Goal: Task Accomplishment & Management: Complete application form

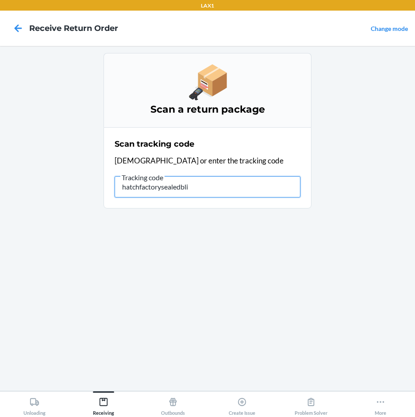
type input "hatchfactorysealedblin"
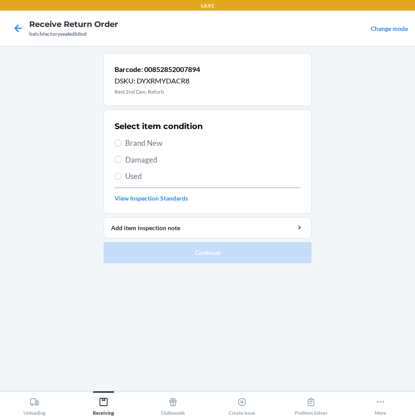
click at [145, 163] on span "Damaged" at bounding box center [212, 159] width 175 height 11
click at [122, 163] on input "Damaged" at bounding box center [117, 159] width 7 height 7
radio input "true"
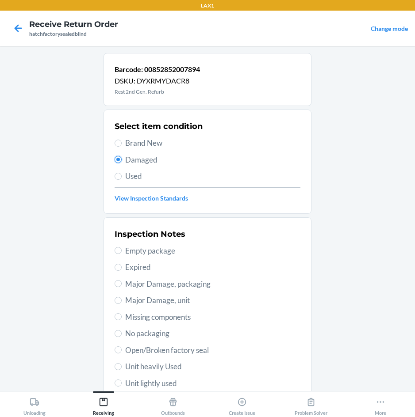
scroll to position [115, 0]
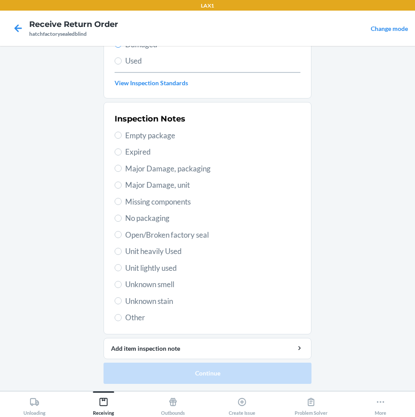
click at [151, 249] on span "Unit heavily Used" at bounding box center [212, 251] width 175 height 11
click at [122, 249] on input "Unit heavily Used" at bounding box center [117, 251] width 7 height 7
radio input "true"
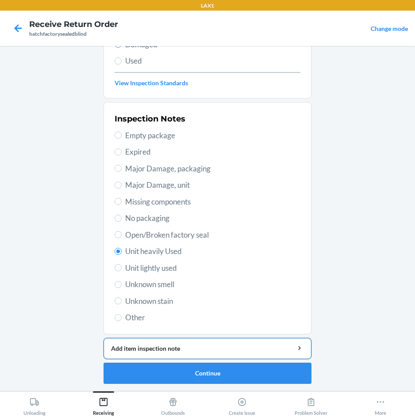
click at [200, 351] on div "Add item inspection note" at bounding box center [207, 348] width 193 height 9
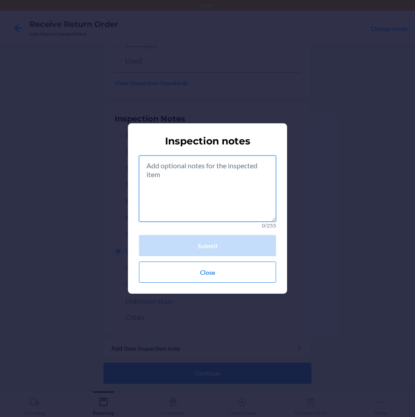
click at [191, 182] on textarea at bounding box center [207, 189] width 137 height 66
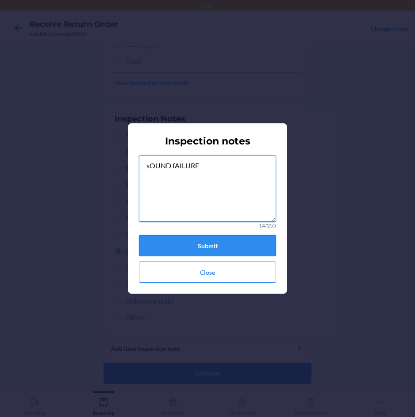
type textarea "sOUND fAILURE"
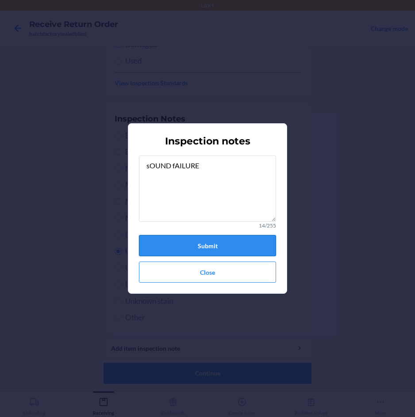
click at [215, 251] on button "Submit" at bounding box center [207, 245] width 137 height 21
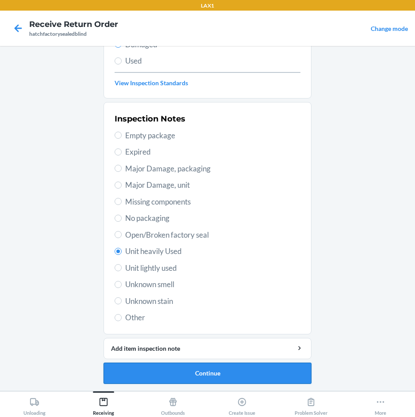
click at [232, 371] on button "Continue" at bounding box center [207, 373] width 208 height 21
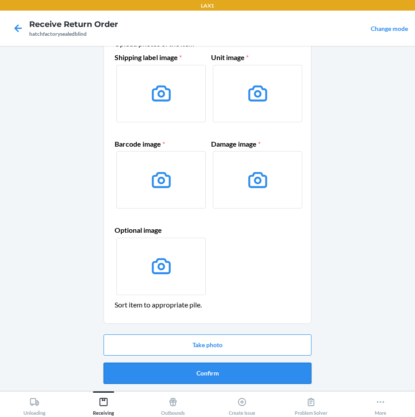
click at [236, 379] on button "Confirm" at bounding box center [207, 373] width 208 height 21
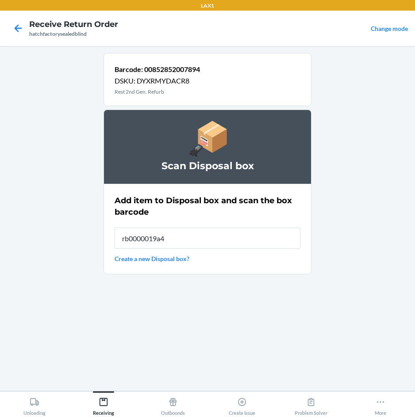
type input "rb0000019a4"
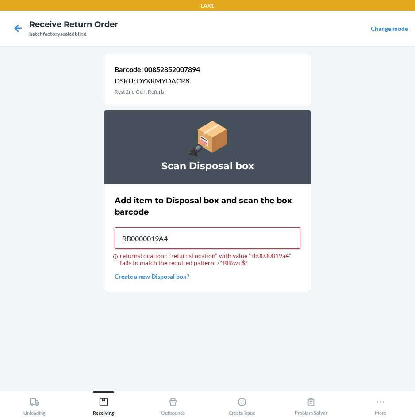
type input "RB0000019A4"
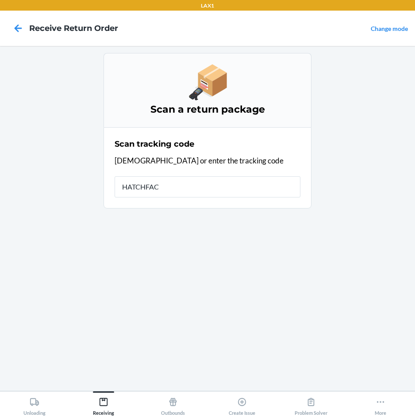
type input "HATCHFACT"
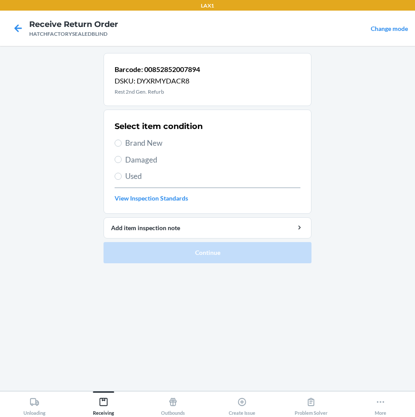
click at [155, 154] on span "Damaged" at bounding box center [212, 159] width 175 height 11
click at [122, 156] on input "Damaged" at bounding box center [117, 159] width 7 height 7
radio input "true"
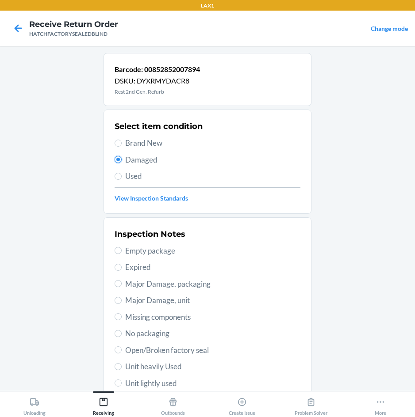
scroll to position [88, 0]
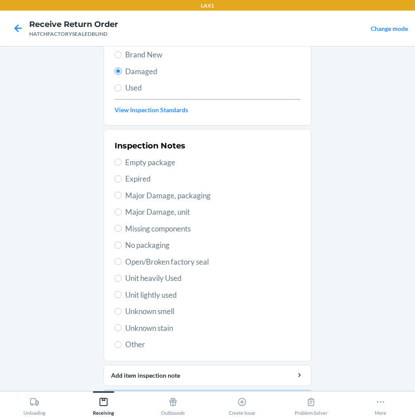
click at [171, 279] on span "Unit heavily Used" at bounding box center [212, 278] width 175 height 11
click at [122, 279] on input "Unit heavily Used" at bounding box center [117, 278] width 7 height 7
radio input "true"
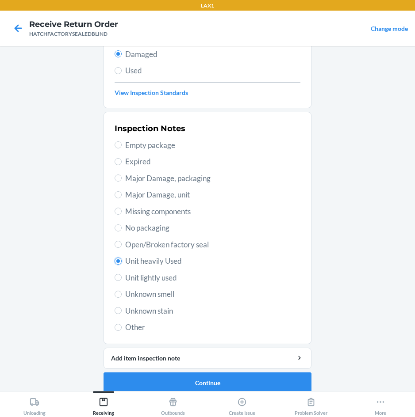
scroll to position [115, 0]
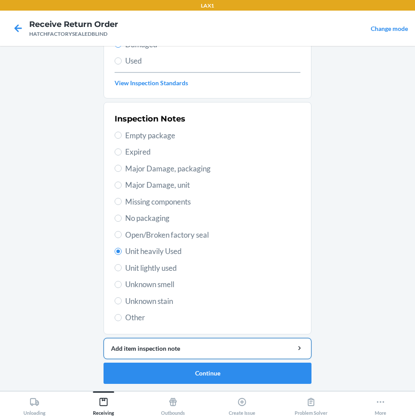
click at [216, 354] on button "Add item inspection note" at bounding box center [207, 348] width 208 height 21
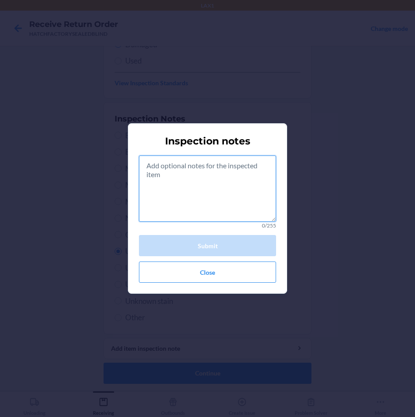
click at [216, 177] on textarea at bounding box center [207, 189] width 137 height 66
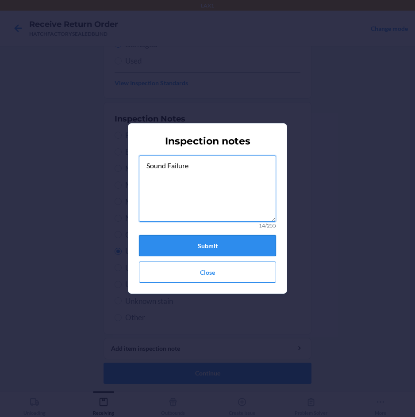
type textarea "Sound Failure"
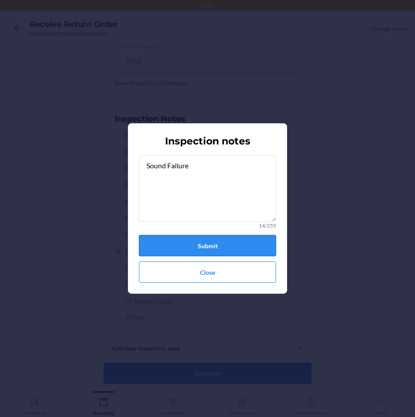
click at [249, 242] on button "Submit" at bounding box center [207, 245] width 137 height 21
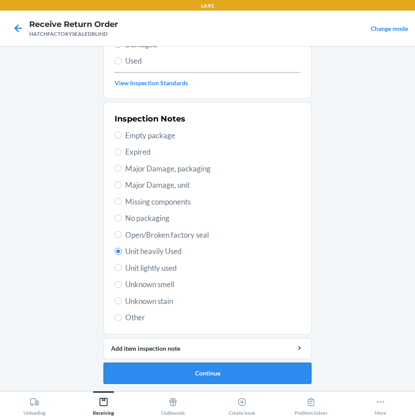
click at [270, 370] on button "Continue" at bounding box center [207, 373] width 208 height 21
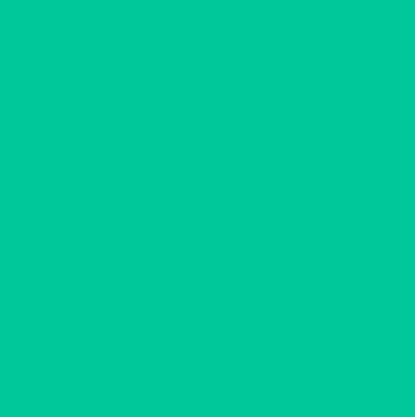
scroll to position [42, 0]
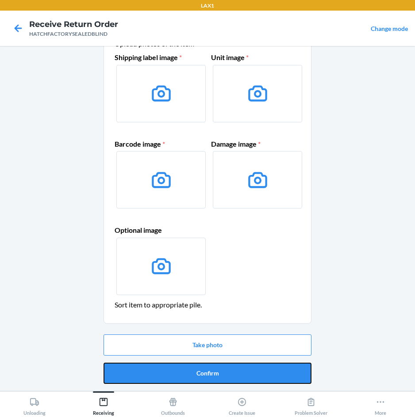
click at [270, 370] on button "Confirm" at bounding box center [207, 373] width 208 height 21
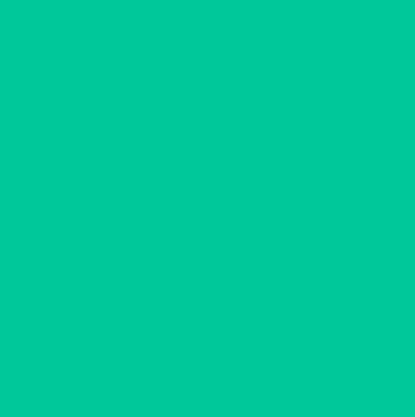
scroll to position [0, 0]
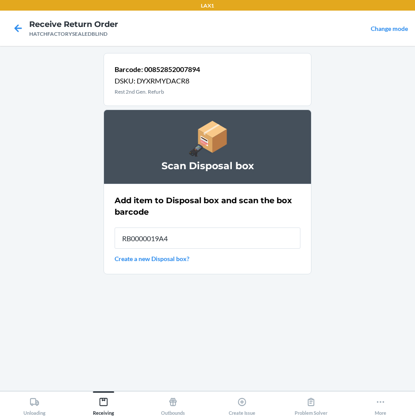
type input "RB0000019A4"
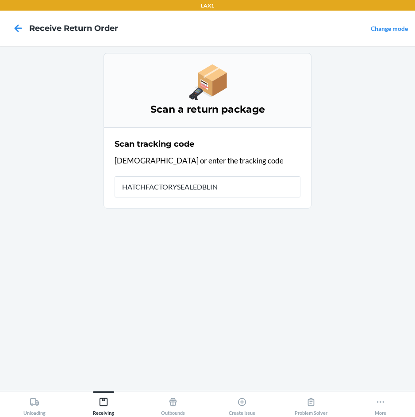
type input "HATCHFACTORYSEALEDBLIND"
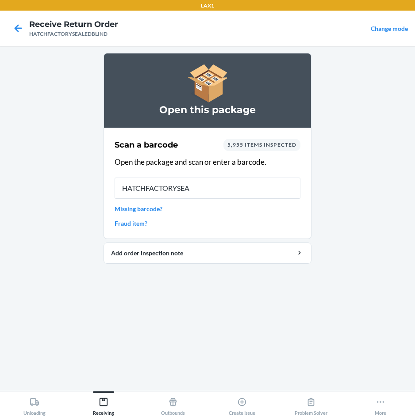
type input "HATCHFACTORYSEAL"
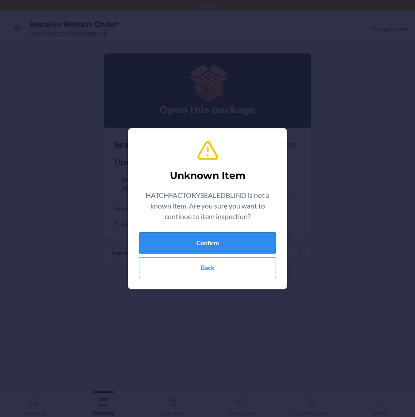
click at [241, 244] on button "Confirm" at bounding box center [207, 242] width 137 height 21
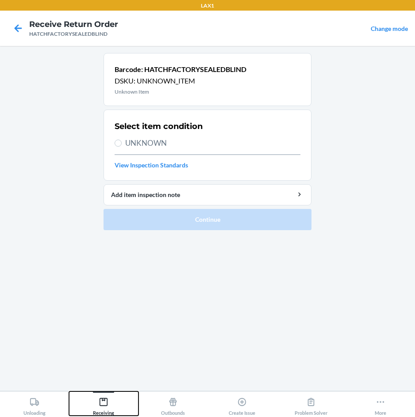
click at [107, 408] on div "Receiving" at bounding box center [103, 405] width 21 height 22
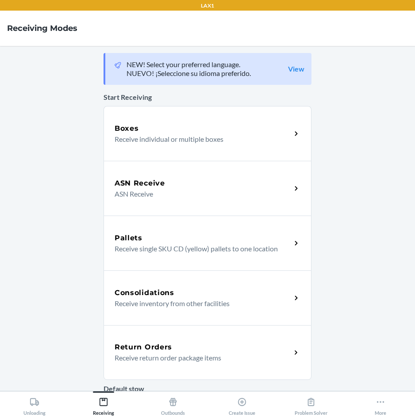
click at [169, 347] on div "Return Orders" at bounding box center [202, 347] width 176 height 11
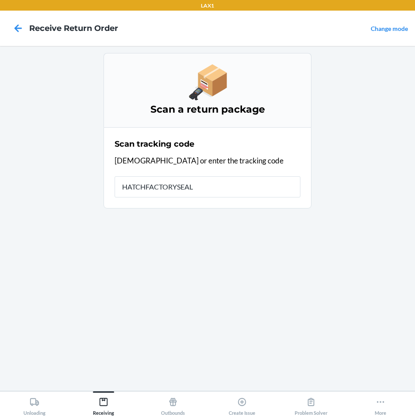
type input "HATCHFACTORYSEALE"
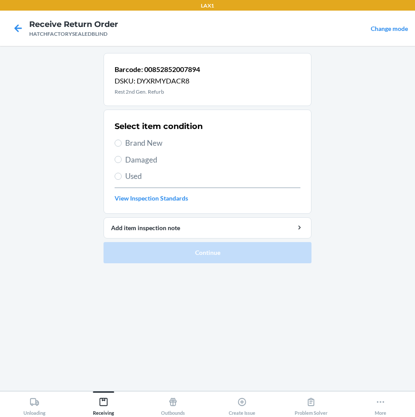
click at [141, 155] on span "Damaged" at bounding box center [212, 159] width 175 height 11
click at [122, 156] on input "Damaged" at bounding box center [117, 159] width 7 height 7
radio input "true"
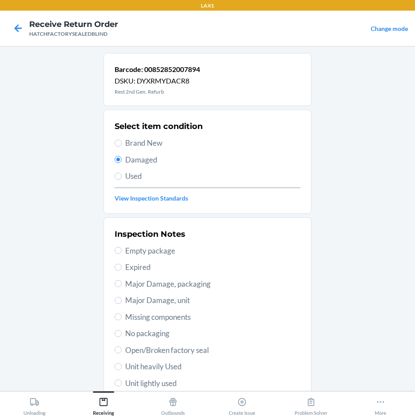
click at [156, 284] on span "Major Damage, packaging" at bounding box center [212, 283] width 175 height 11
click at [122, 284] on input "Major Damage, packaging" at bounding box center [117, 283] width 7 height 7
radio input "true"
click at [147, 304] on span "Major Damage, unit" at bounding box center [212, 300] width 175 height 11
click at [122, 304] on input "Major Damage, unit" at bounding box center [117, 300] width 7 height 7
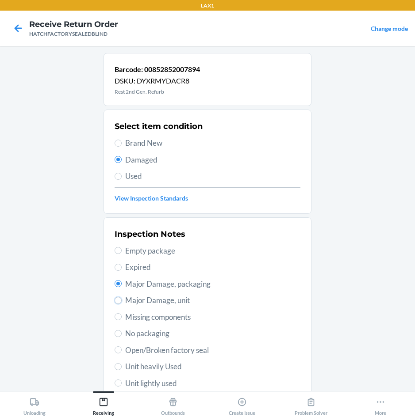
radio input "true"
radio input "false"
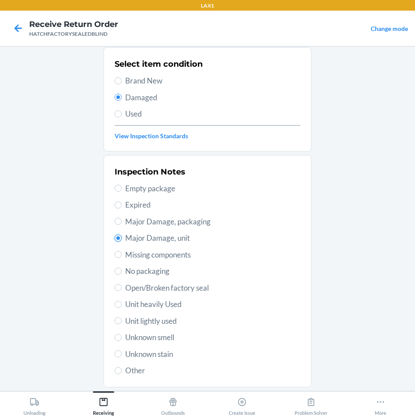
scroll to position [115, 0]
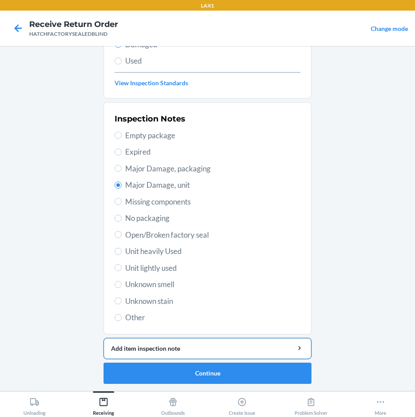
click at [185, 348] on div "Add item inspection note" at bounding box center [207, 348] width 193 height 9
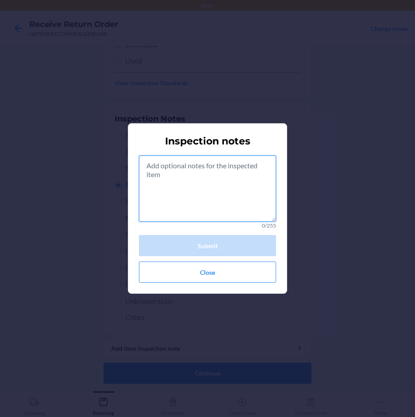
click at [234, 173] on textarea at bounding box center [207, 189] width 137 height 66
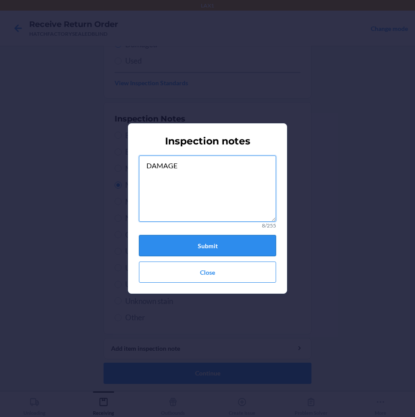
type textarea "DAMAGE"
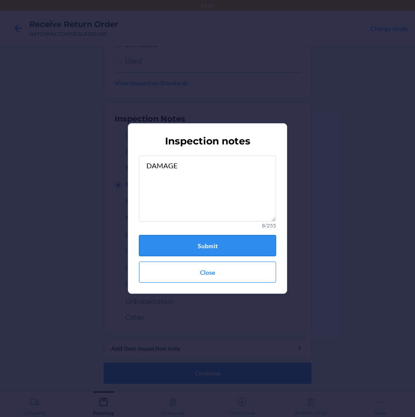
click at [225, 245] on button "Submit" at bounding box center [207, 245] width 137 height 21
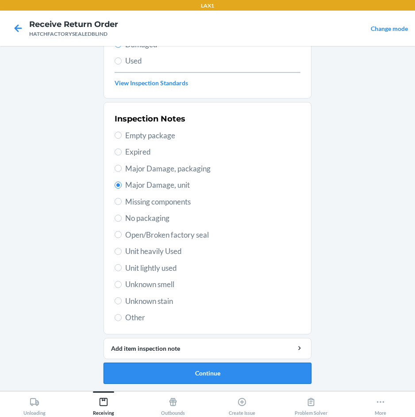
click at [213, 374] on button "Continue" at bounding box center [207, 373] width 208 height 21
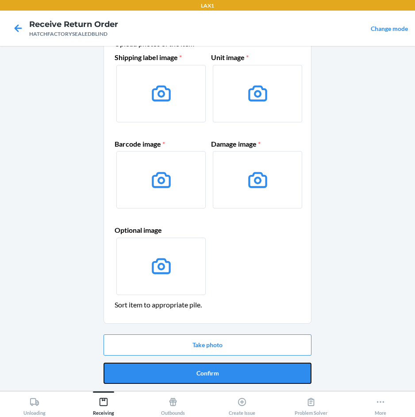
click at [213, 374] on button "Confirm" at bounding box center [207, 373] width 208 height 21
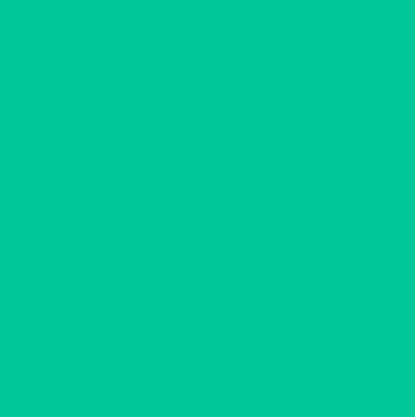
scroll to position [0, 0]
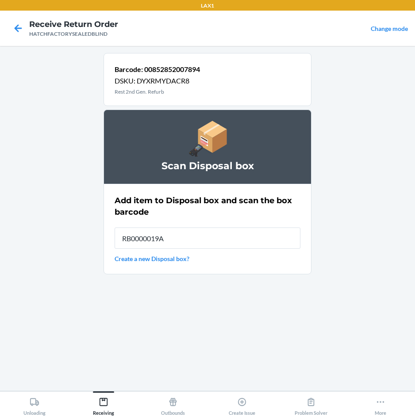
type input "RB0000019A4"
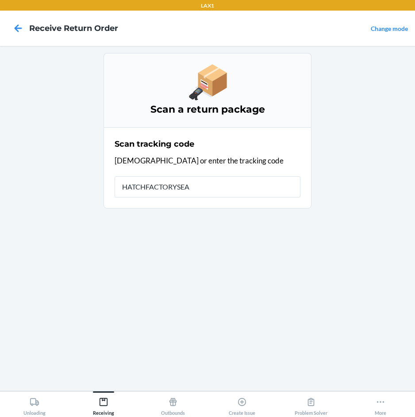
type input "HATCHFACTORYSEAL"
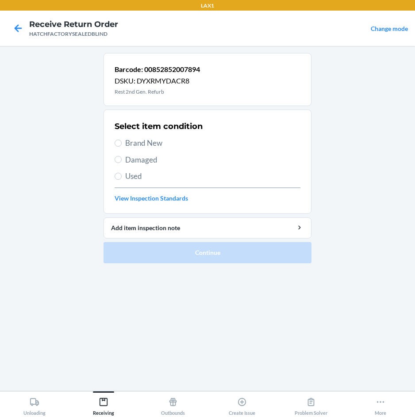
click at [135, 157] on span "Damaged" at bounding box center [212, 159] width 175 height 11
click at [122, 157] on input "Damaged" at bounding box center [117, 159] width 7 height 7
radio input "true"
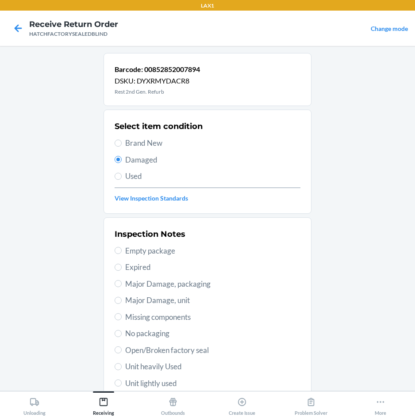
click at [152, 303] on span "Major Damage, unit" at bounding box center [212, 300] width 175 height 11
click at [122, 303] on input "Major Damage, unit" at bounding box center [117, 300] width 7 height 7
radio input "true"
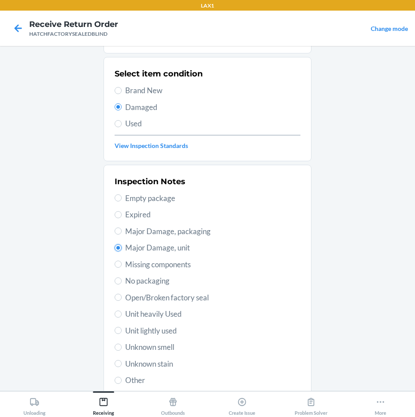
scroll to position [115, 0]
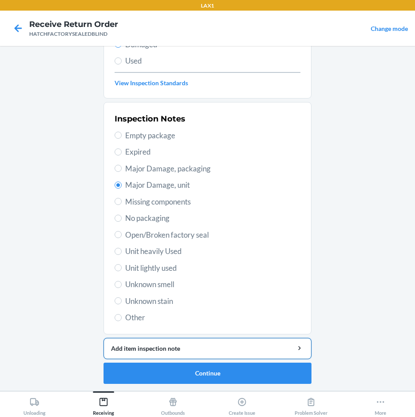
click at [181, 346] on div "Add item inspection note" at bounding box center [207, 348] width 193 height 9
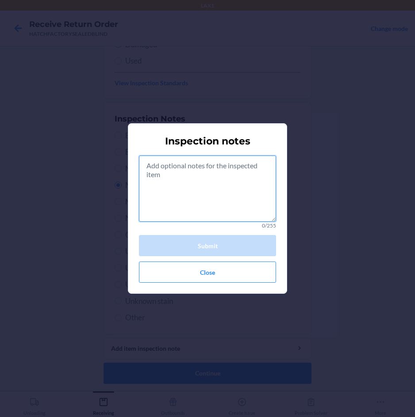
click at [198, 183] on textarea at bounding box center [207, 189] width 137 height 66
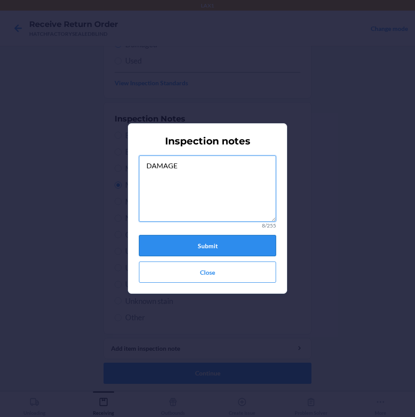
type textarea "DAMAGE"
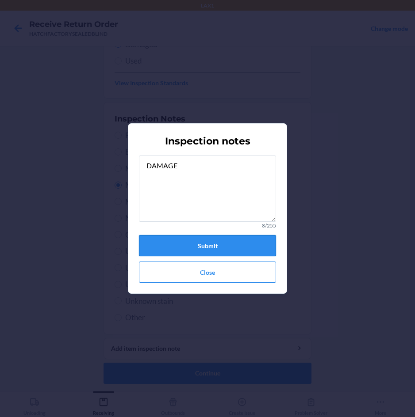
click at [216, 241] on button "Submit" at bounding box center [207, 245] width 137 height 21
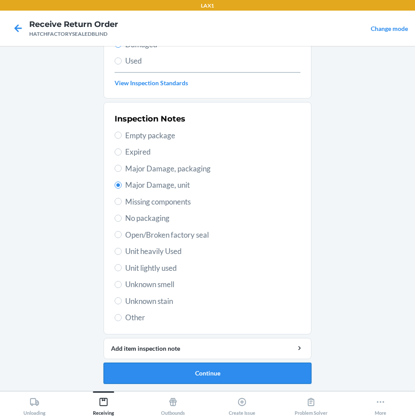
click at [227, 374] on button "Continue" at bounding box center [207, 373] width 208 height 21
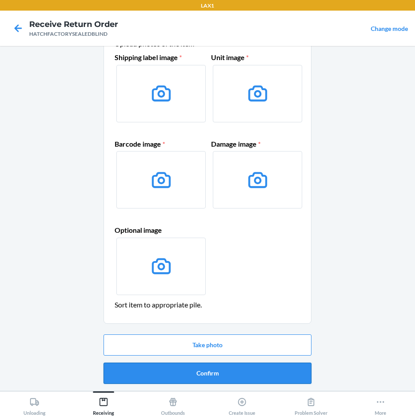
click at [229, 363] on button "Confirm" at bounding box center [207, 373] width 208 height 21
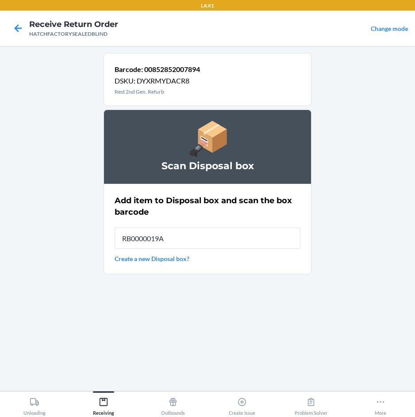
type input "RB0000019A4"
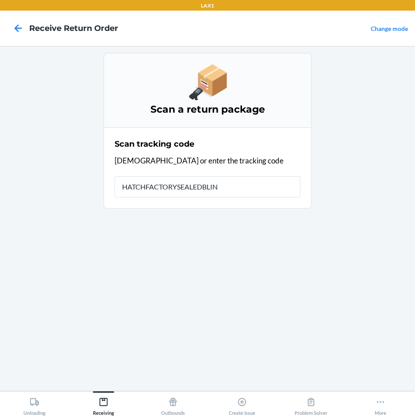
type input "HATCHFACTORYSEALEDBLIND"
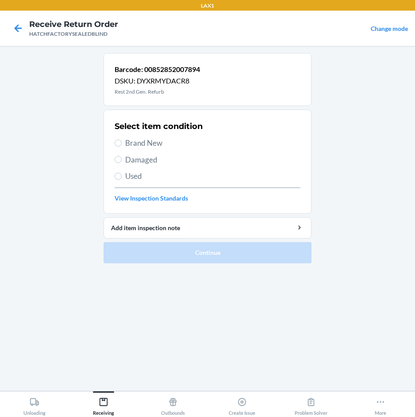
click at [146, 165] on span "Damaged" at bounding box center [212, 159] width 175 height 11
click at [122, 163] on input "Damaged" at bounding box center [117, 159] width 7 height 7
radio input "true"
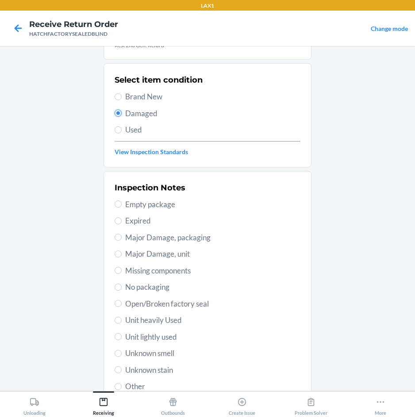
scroll to position [115, 0]
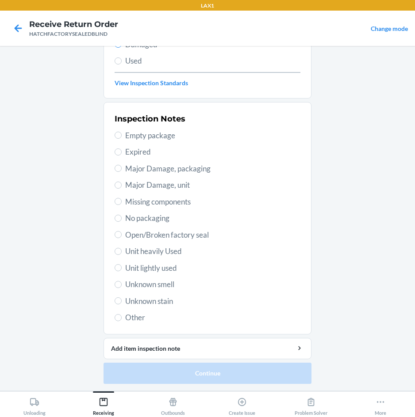
click at [164, 186] on span "Major Damage, unit" at bounding box center [212, 184] width 175 height 11
click at [122, 186] on input "Major Damage, unit" at bounding box center [117, 185] width 7 height 7
radio input "true"
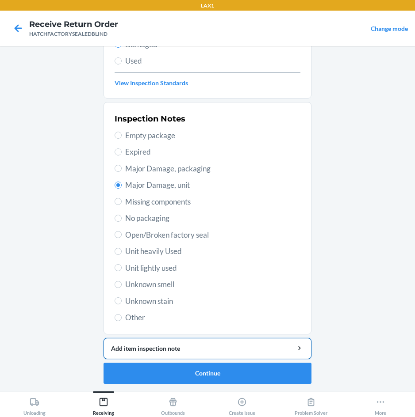
click at [213, 352] on div "Add item inspection note" at bounding box center [207, 348] width 193 height 9
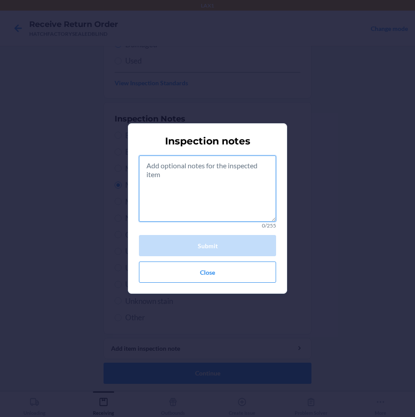
click at [207, 183] on textarea at bounding box center [207, 189] width 137 height 66
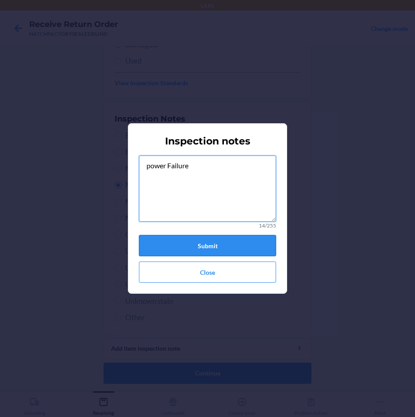
type textarea "power Failure"
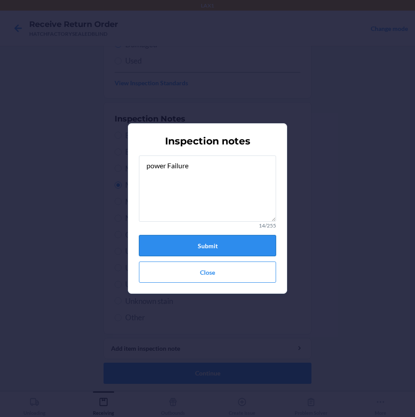
click at [210, 247] on button "Submit" at bounding box center [207, 245] width 137 height 21
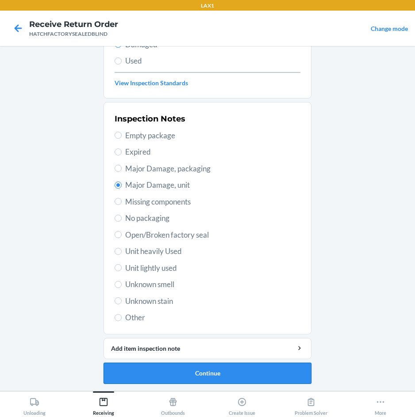
click at [251, 370] on button "Continue" at bounding box center [207, 373] width 208 height 21
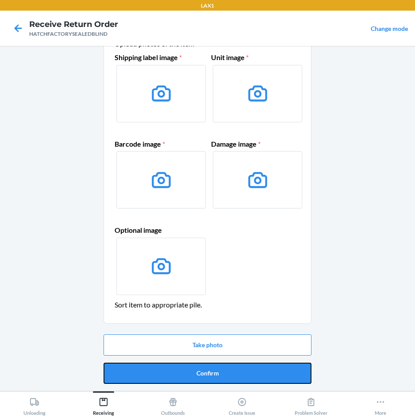
click at [251, 370] on button "Confirm" at bounding box center [207, 373] width 208 height 21
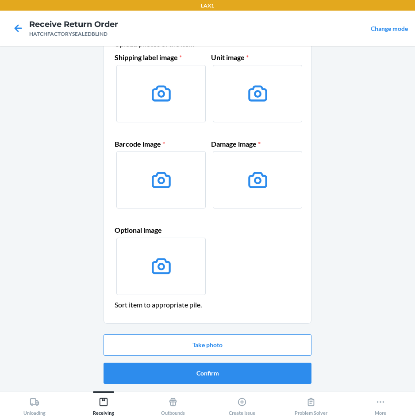
scroll to position [0, 0]
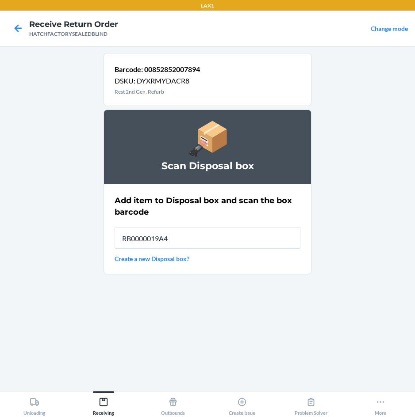
type input "RB0000019A4"
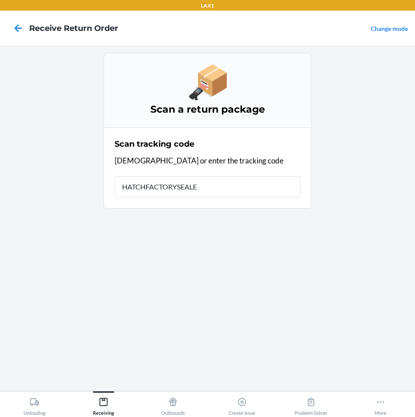
type input "HATCHFACTORYSEALED"
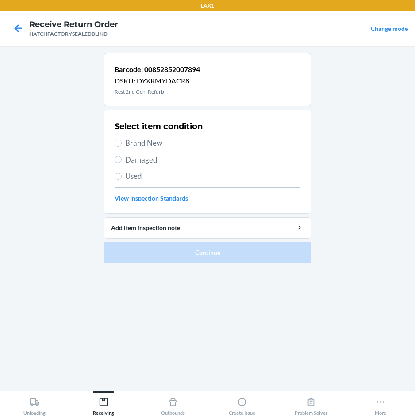
click at [152, 160] on span "Damaged" at bounding box center [212, 159] width 175 height 11
click at [122, 160] on input "Damaged" at bounding box center [117, 159] width 7 height 7
radio input "true"
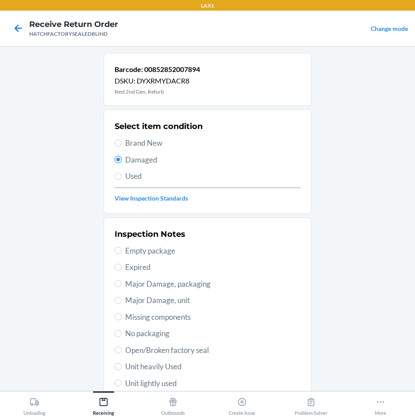
scroll to position [115, 0]
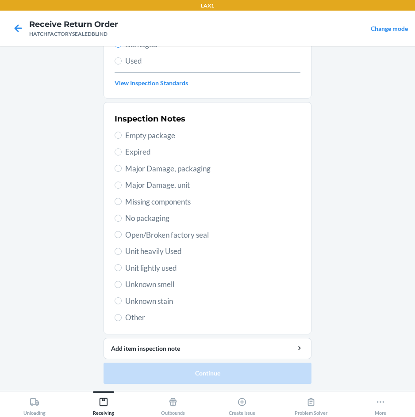
click at [141, 185] on span "Major Damage, unit" at bounding box center [212, 184] width 175 height 11
click at [122, 185] on input "Major Damage, unit" at bounding box center [117, 185] width 7 height 7
radio input "true"
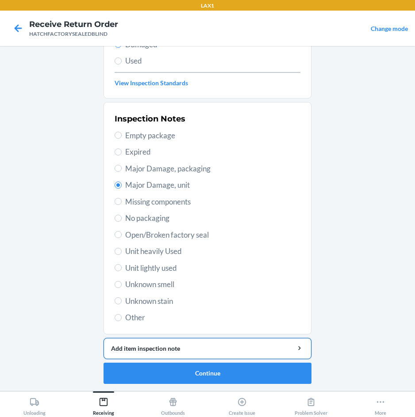
click at [192, 348] on div "Add item inspection note" at bounding box center [207, 348] width 193 height 9
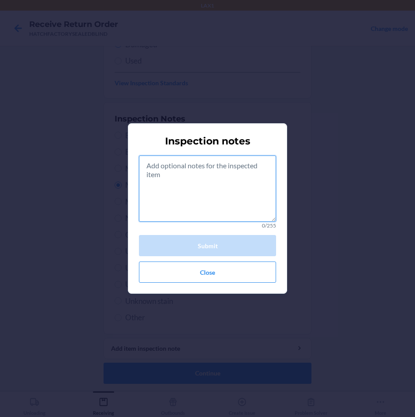
click at [196, 191] on textarea at bounding box center [207, 189] width 137 height 66
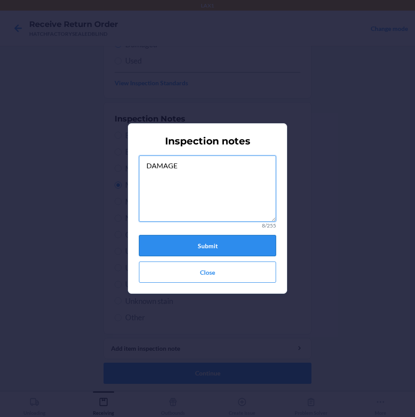
type textarea "DAMAGE"
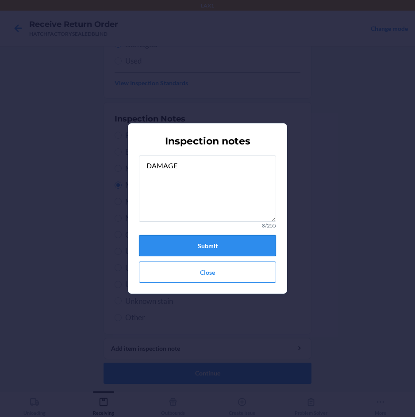
click at [236, 251] on button "Submit" at bounding box center [207, 245] width 137 height 21
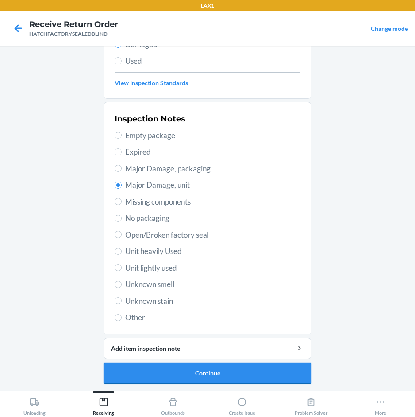
click at [217, 375] on button "Continue" at bounding box center [207, 373] width 208 height 21
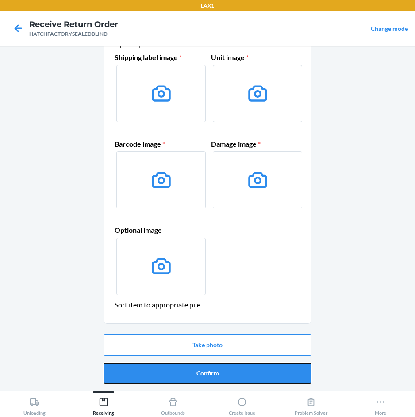
click at [217, 375] on button "Confirm" at bounding box center [207, 373] width 208 height 21
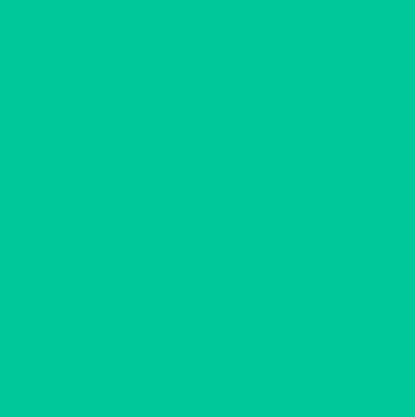
scroll to position [0, 0]
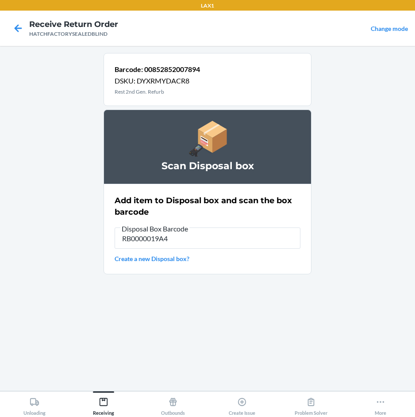
type input "RB0000019A4"
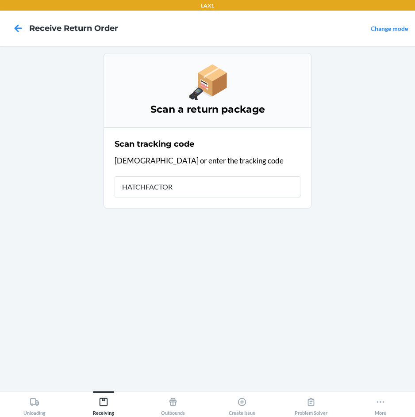
type input "HATCHFACTORY"
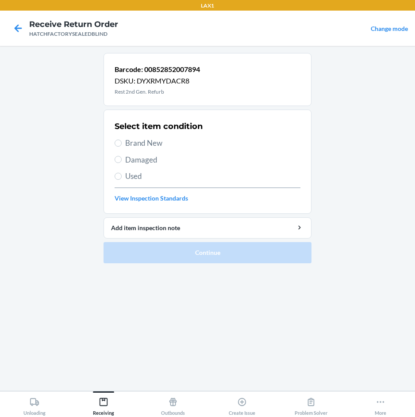
click at [143, 161] on span "Damaged" at bounding box center [212, 159] width 175 height 11
click at [122, 161] on input "Damaged" at bounding box center [117, 159] width 7 height 7
radio input "true"
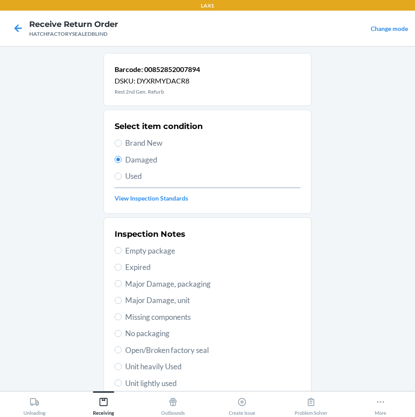
click at [169, 305] on span "Major Damage, unit" at bounding box center [212, 300] width 175 height 11
click at [122, 304] on input "Major Damage, unit" at bounding box center [117, 300] width 7 height 7
radio input "true"
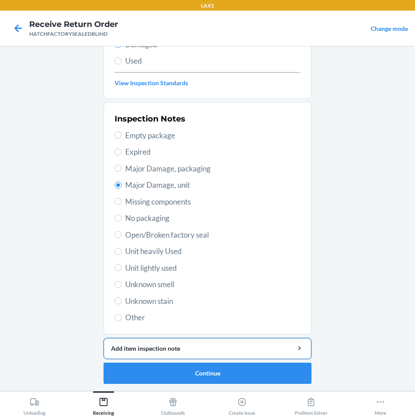
click at [177, 345] on div "Add item inspection note" at bounding box center [207, 348] width 193 height 9
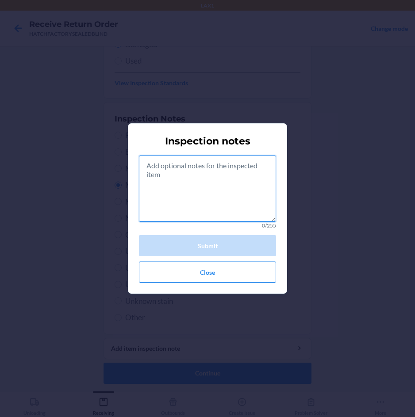
click at [211, 189] on textarea at bounding box center [207, 189] width 137 height 66
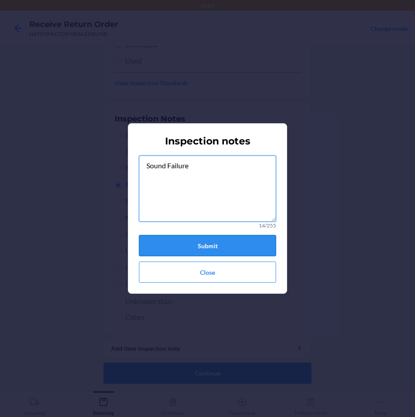
type textarea "Sound Failure"
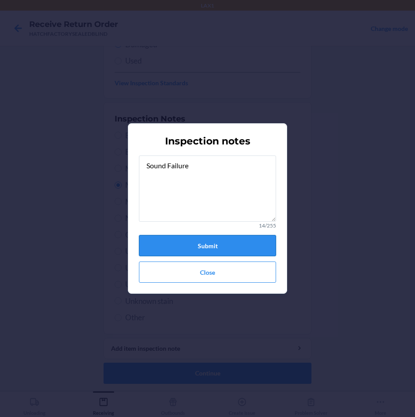
click at [259, 249] on button "Submit" at bounding box center [207, 245] width 137 height 21
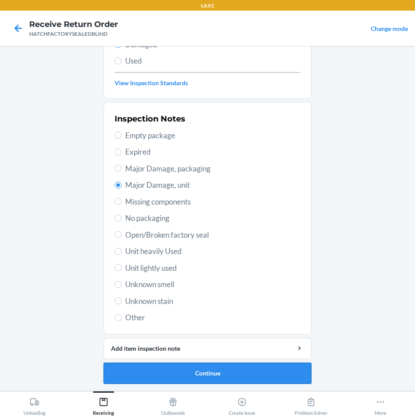
click at [229, 371] on button "Continue" at bounding box center [207, 373] width 208 height 21
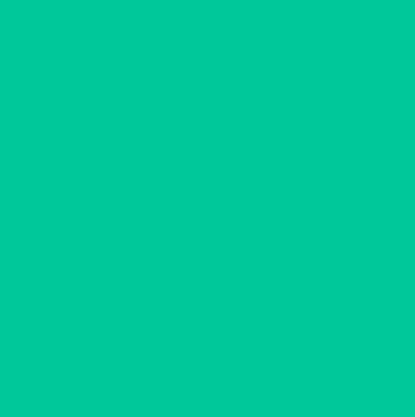
scroll to position [42, 0]
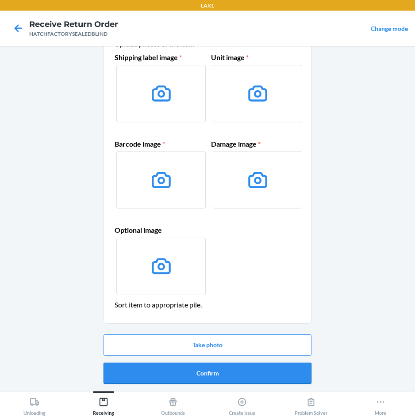
click at [255, 370] on button "Confirm" at bounding box center [207, 373] width 208 height 21
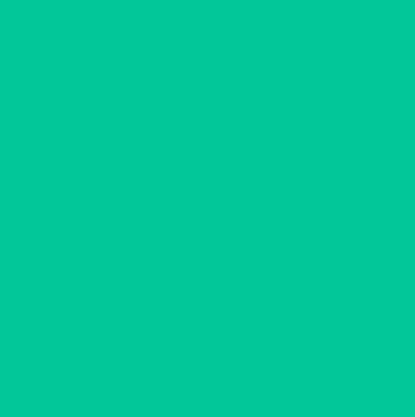
scroll to position [0, 0]
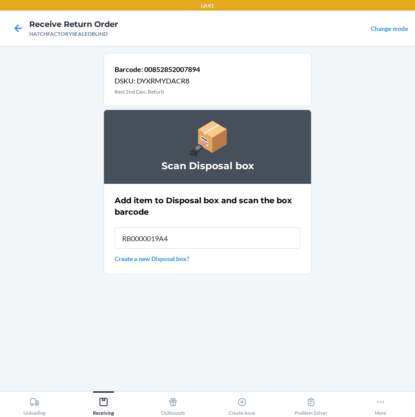
type input "RB0000019A4"
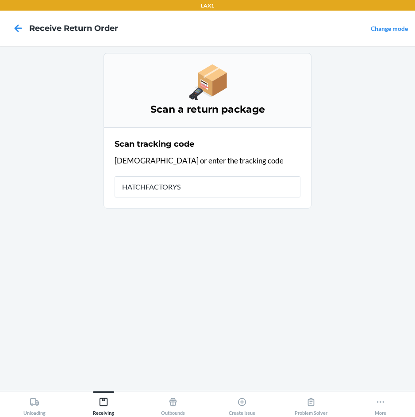
type input "HATCHFACTORYSE"
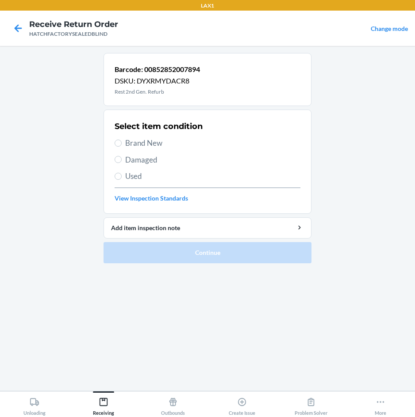
click at [122, 162] on label "Damaged" at bounding box center [207, 159] width 186 height 11
click at [122, 162] on input "Damaged" at bounding box center [117, 159] width 7 height 7
radio input "true"
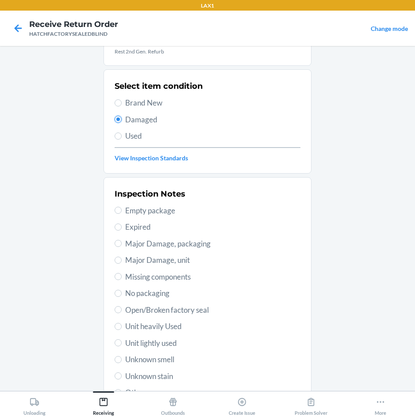
scroll to position [115, 0]
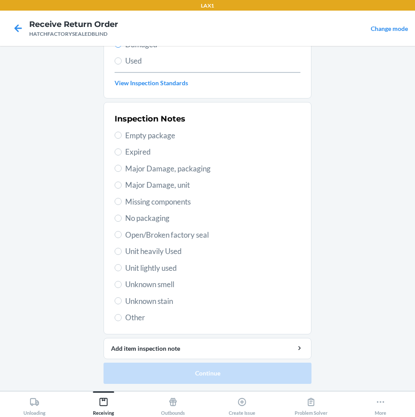
click at [172, 186] on span "Major Damage, unit" at bounding box center [212, 184] width 175 height 11
click at [122, 186] on input "Major Damage, unit" at bounding box center [117, 185] width 7 height 7
radio input "true"
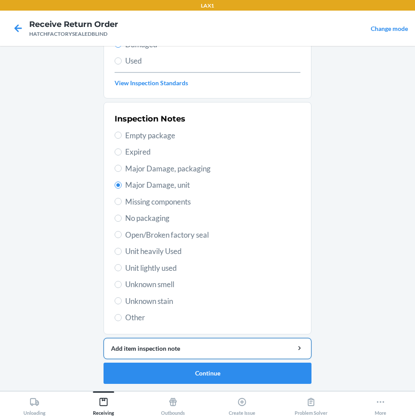
click at [217, 347] on div "Add item inspection note" at bounding box center [207, 348] width 193 height 9
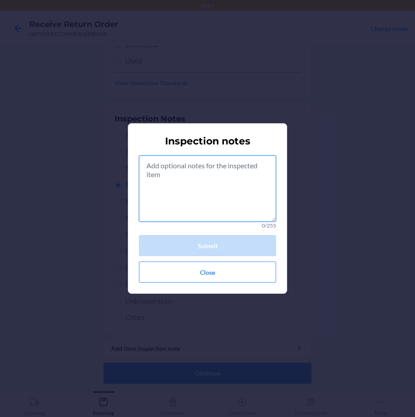
click at [221, 195] on textarea at bounding box center [207, 189] width 137 height 66
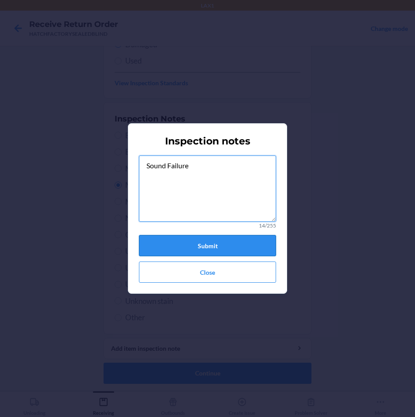
type textarea "Sound Failure"
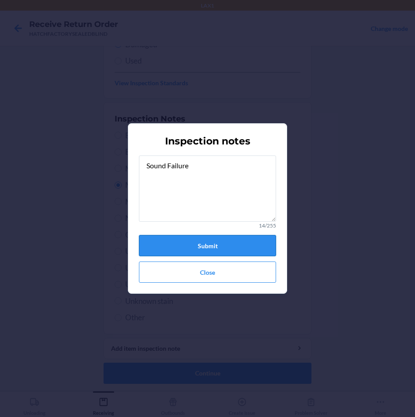
click at [224, 249] on button "Submit" at bounding box center [207, 245] width 137 height 21
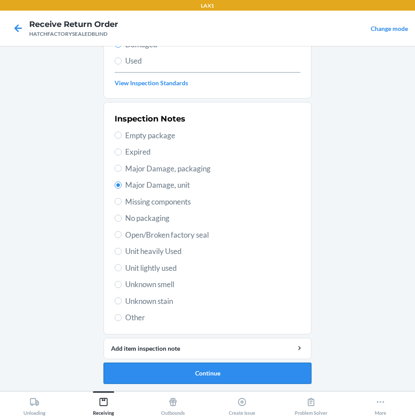
click at [259, 374] on button "Continue" at bounding box center [207, 373] width 208 height 21
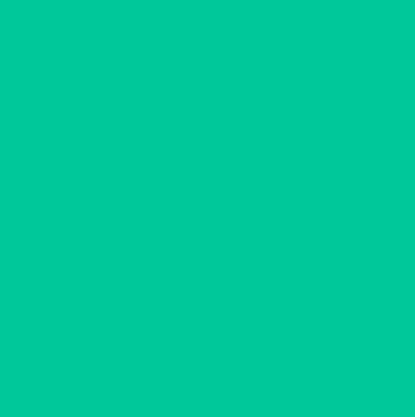
scroll to position [42, 0]
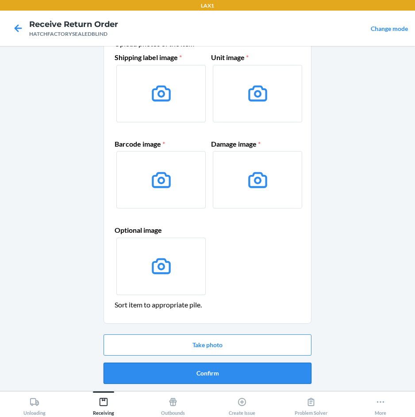
click at [259, 369] on button "Confirm" at bounding box center [207, 373] width 208 height 21
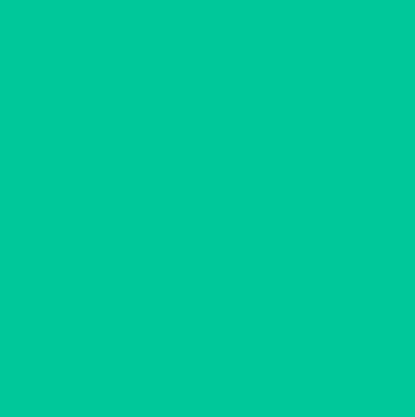
scroll to position [0, 0]
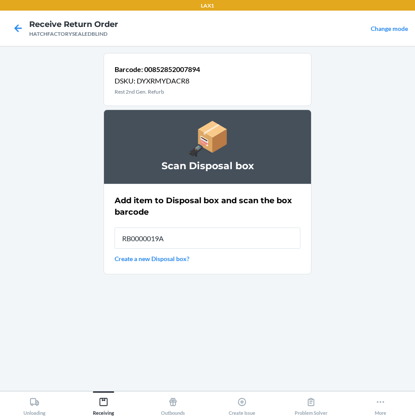
type input "RB0000019A4"
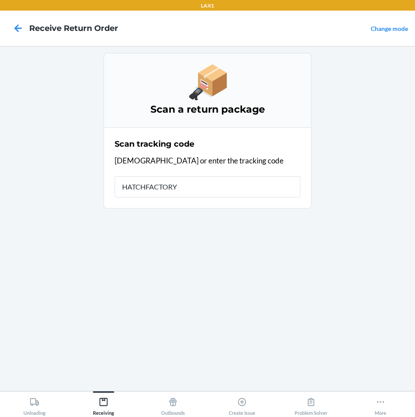
type input "HATCHFACTORYS"
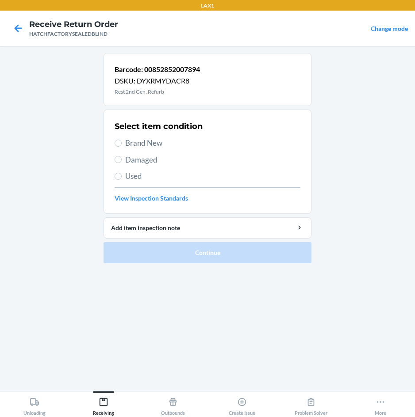
click at [151, 162] on span "Damaged" at bounding box center [212, 159] width 175 height 11
click at [122, 162] on input "Damaged" at bounding box center [117, 159] width 7 height 7
radio input "true"
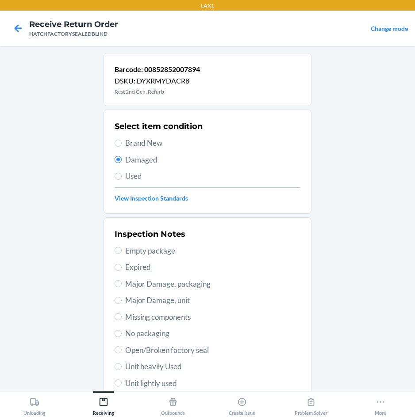
click at [176, 314] on span "Missing components" at bounding box center [212, 317] width 175 height 11
click at [122, 314] on input "Missing components" at bounding box center [117, 316] width 7 height 7
radio input "true"
click at [173, 300] on span "Major Damage, unit" at bounding box center [212, 300] width 175 height 11
click at [122, 300] on input "Major Damage, unit" at bounding box center [117, 300] width 7 height 7
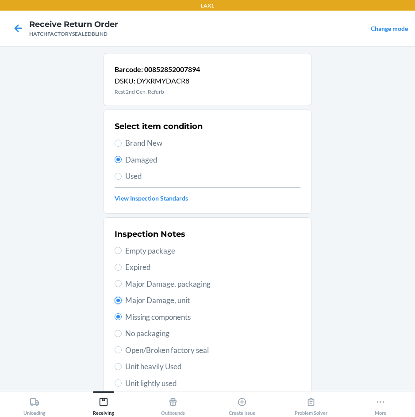
radio input "true"
radio input "false"
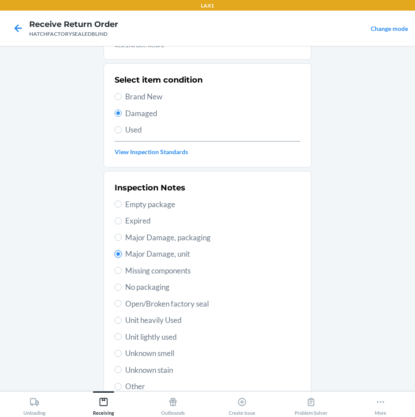
scroll to position [115, 0]
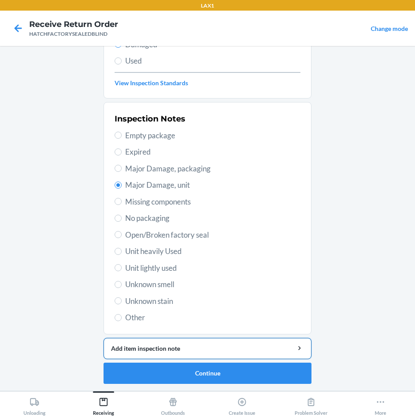
click at [203, 346] on div "Add item inspection note" at bounding box center [207, 348] width 193 height 9
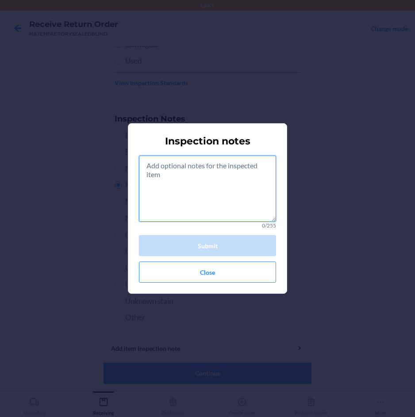
click at [207, 170] on textarea at bounding box center [207, 189] width 137 height 66
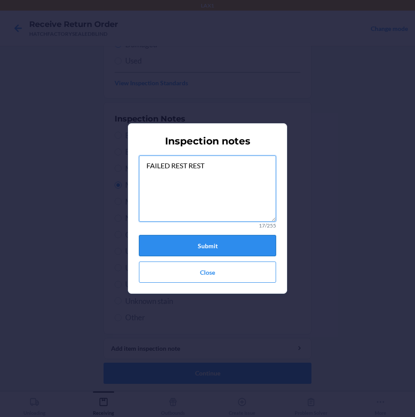
type textarea "FAILED REST REST"
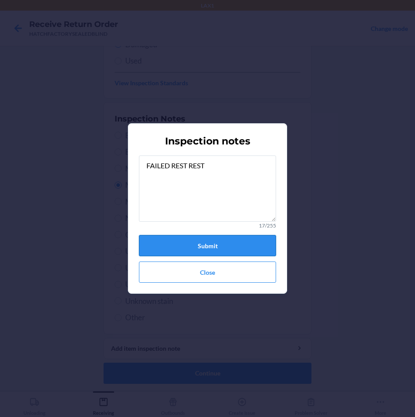
click at [221, 244] on button "Submit" at bounding box center [207, 245] width 137 height 21
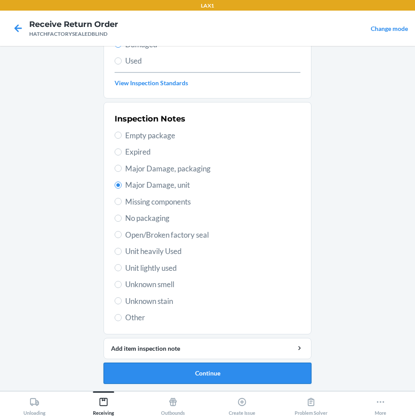
click at [218, 377] on button "Continue" at bounding box center [207, 373] width 208 height 21
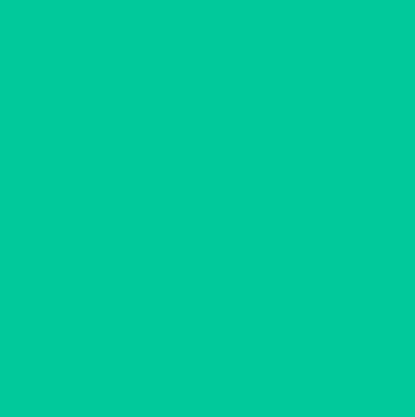
scroll to position [42, 0]
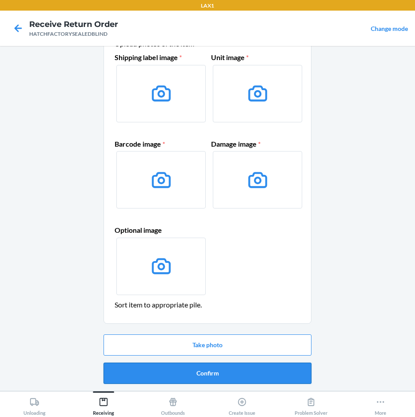
click at [220, 376] on button "Confirm" at bounding box center [207, 373] width 208 height 21
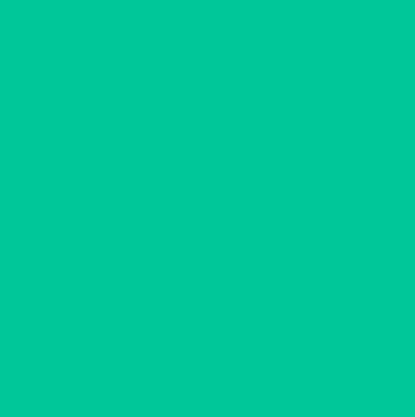
scroll to position [0, 0]
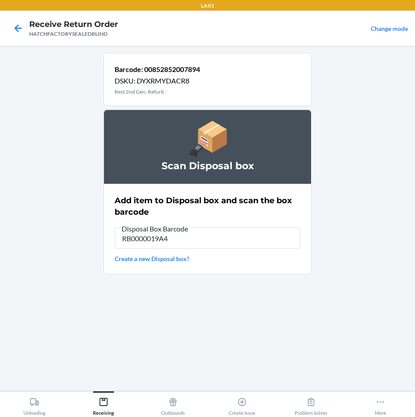
type input "RB0000019A4"
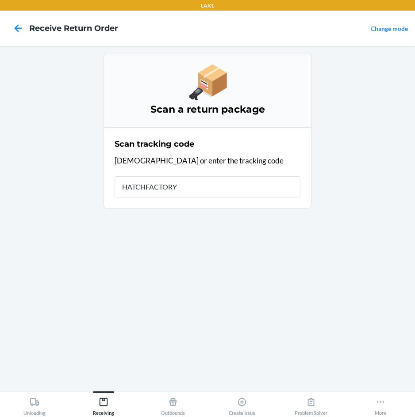
type input "HATCHFACTORYS"
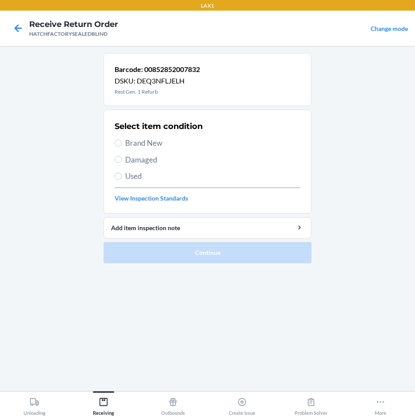
click at [134, 164] on span "Damaged" at bounding box center [212, 159] width 175 height 11
click at [122, 163] on input "Damaged" at bounding box center [117, 159] width 7 height 7
radio input "true"
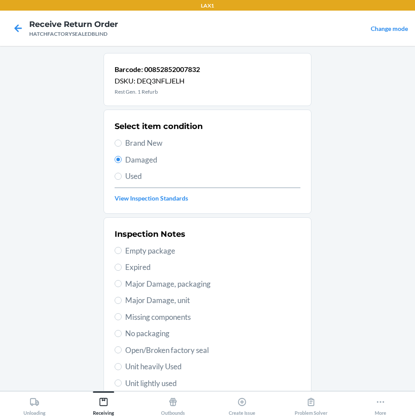
click at [142, 304] on span "Major Damage, unit" at bounding box center [212, 300] width 175 height 11
click at [122, 304] on input "Major Damage, unit" at bounding box center [117, 300] width 7 height 7
radio input "true"
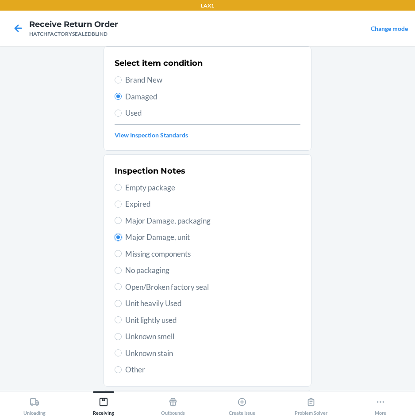
scroll to position [115, 0]
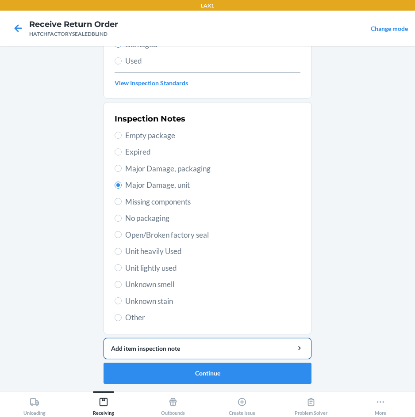
click at [195, 354] on button "Add item inspection note" at bounding box center [207, 348] width 208 height 21
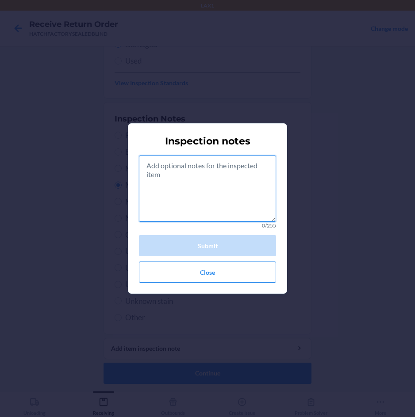
click at [214, 187] on textarea at bounding box center [207, 189] width 137 height 66
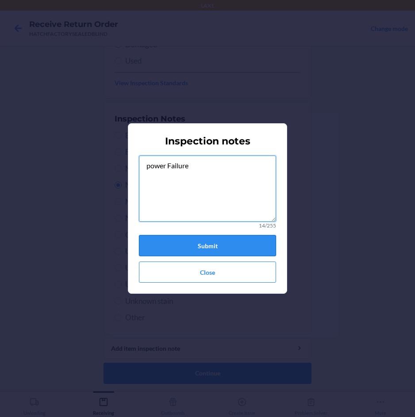
type textarea "power Failure"
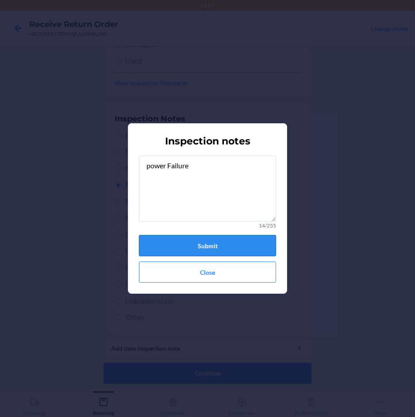
click at [240, 245] on button "Submit" at bounding box center [207, 245] width 137 height 21
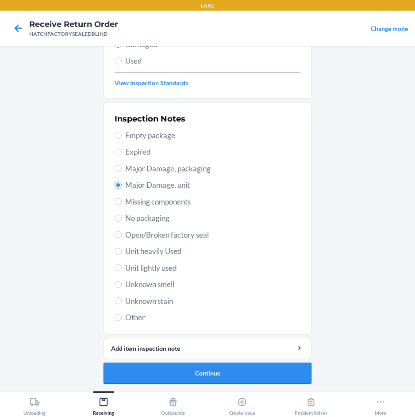
click at [259, 376] on button "Continue" at bounding box center [207, 373] width 208 height 21
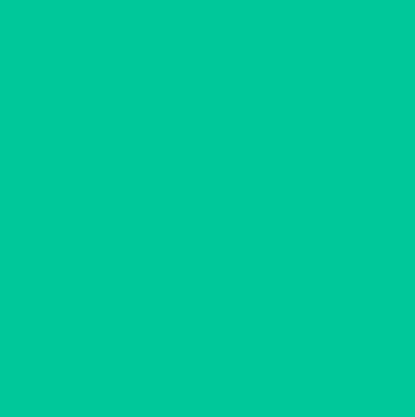
scroll to position [42, 0]
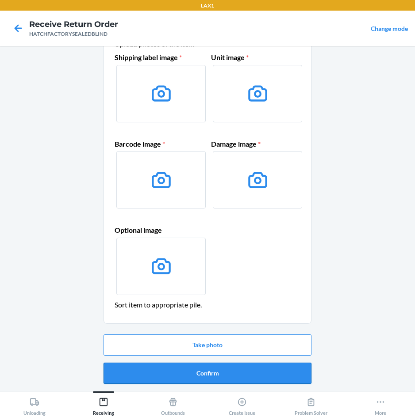
click at [259, 376] on button "Confirm" at bounding box center [207, 373] width 208 height 21
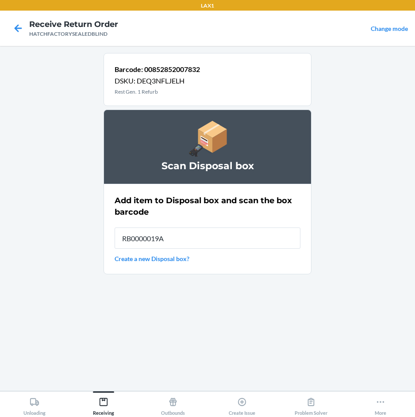
type input "RB0000019A4"
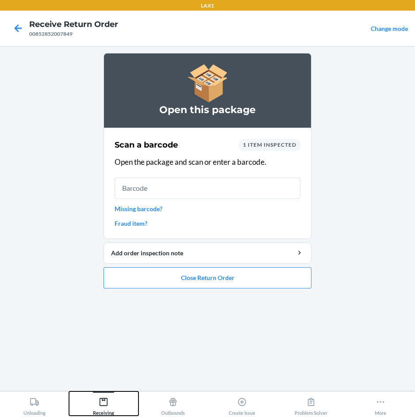
click at [103, 398] on icon at bounding box center [103, 402] width 8 height 8
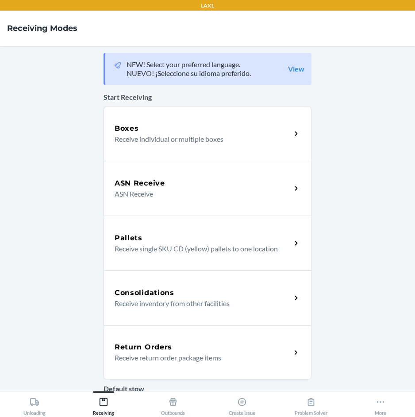
click at [180, 352] on div "Return Orders" at bounding box center [202, 347] width 176 height 11
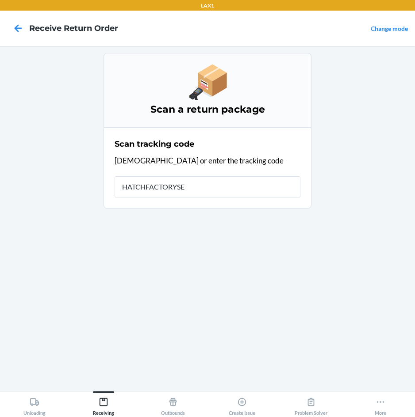
type input "HATCHFACTORYSEA"
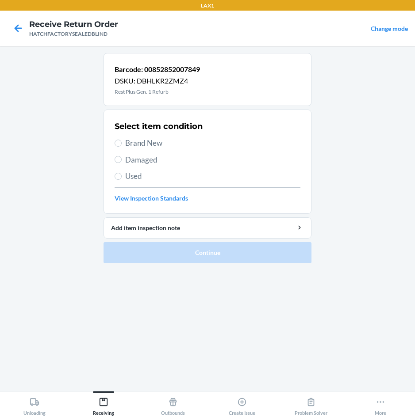
click at [147, 160] on span "Damaged" at bounding box center [212, 159] width 175 height 11
click at [122, 160] on input "Damaged" at bounding box center [117, 159] width 7 height 7
radio input "true"
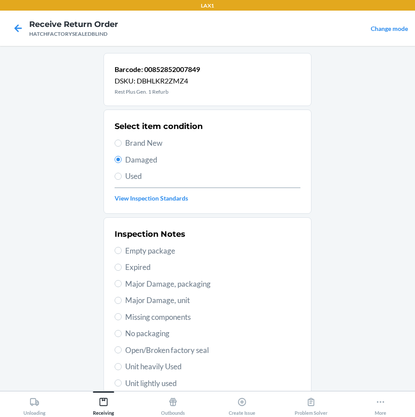
click at [172, 302] on span "Major Damage, unit" at bounding box center [212, 300] width 175 height 11
click at [122, 302] on input "Major Damage, unit" at bounding box center [117, 300] width 7 height 7
radio input "true"
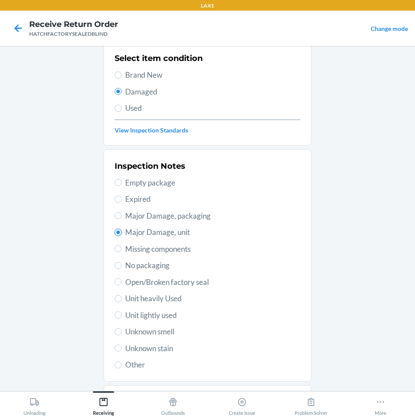
scroll to position [115, 0]
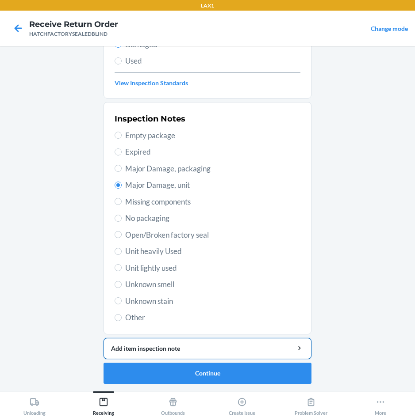
click at [234, 358] on button "Add item inspection note" at bounding box center [207, 348] width 208 height 21
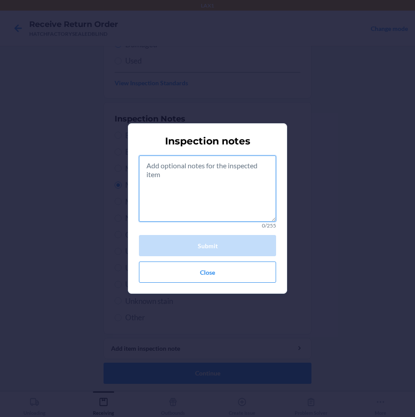
click at [233, 195] on textarea at bounding box center [207, 189] width 137 height 66
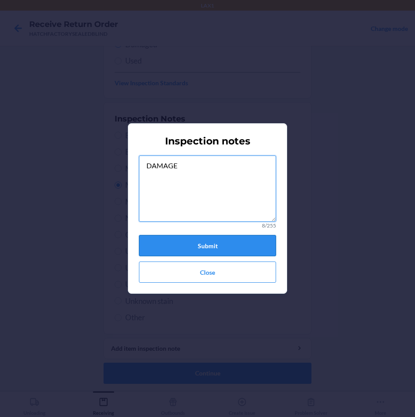
type textarea "DAMAGE"
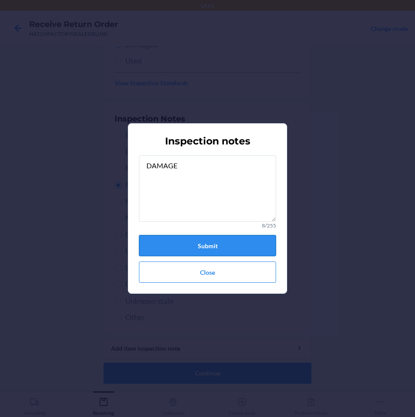
click at [236, 247] on button "Submit" at bounding box center [207, 245] width 137 height 21
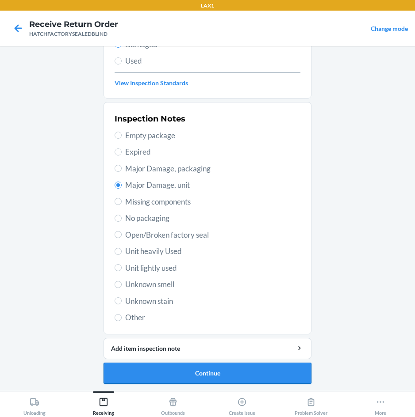
click at [211, 374] on button "Continue" at bounding box center [207, 373] width 208 height 21
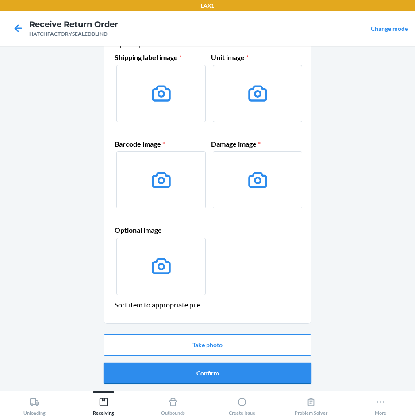
click at [215, 368] on button "Confirm" at bounding box center [207, 373] width 208 height 21
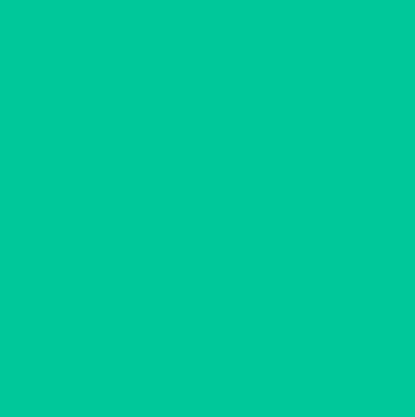
scroll to position [0, 0]
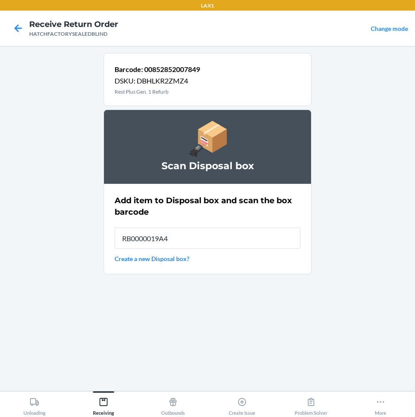
type input "RB0000019A4"
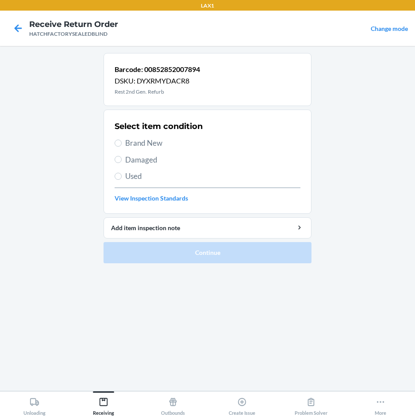
click at [145, 162] on span "Damaged" at bounding box center [212, 159] width 175 height 11
click at [122, 162] on input "Damaged" at bounding box center [117, 159] width 7 height 7
radio input "true"
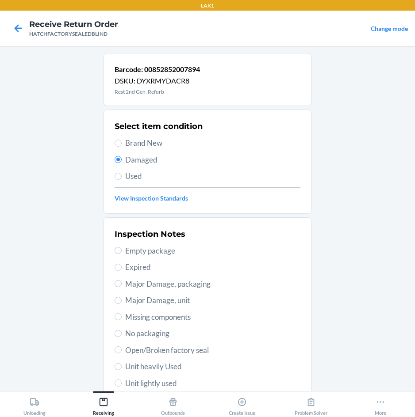
click at [169, 298] on span "Major Damage, unit" at bounding box center [212, 300] width 175 height 11
click at [122, 298] on input "Major Damage, unit" at bounding box center [117, 300] width 7 height 7
radio input "true"
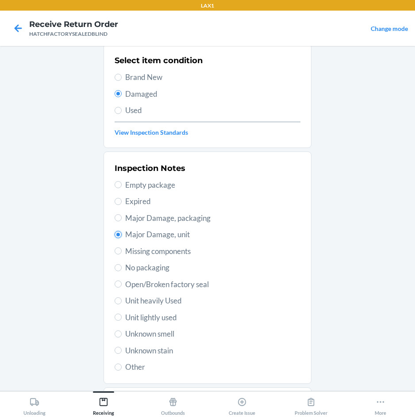
scroll to position [115, 0]
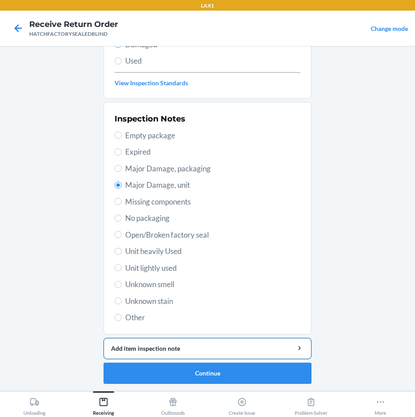
click at [200, 344] on div "Add item inspection note" at bounding box center [207, 348] width 193 height 9
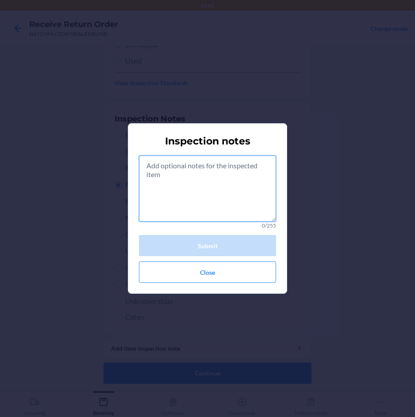
click at [219, 183] on textarea at bounding box center [207, 189] width 137 height 66
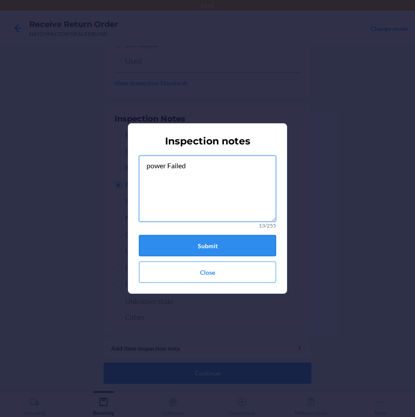
type textarea "power Failed"
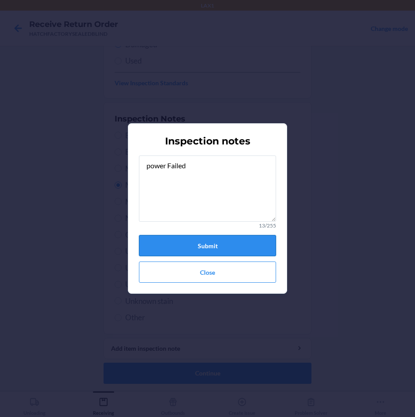
click at [162, 242] on button "Submit" at bounding box center [207, 245] width 137 height 21
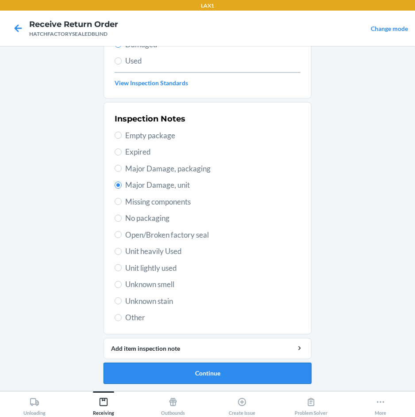
click at [195, 368] on button "Continue" at bounding box center [207, 373] width 208 height 21
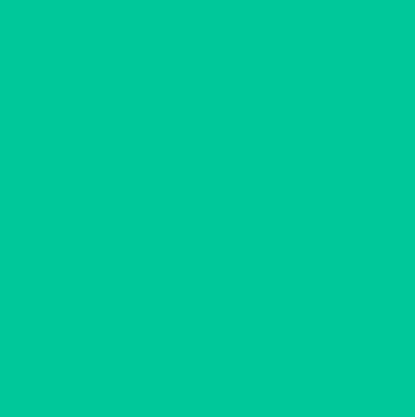
scroll to position [42, 0]
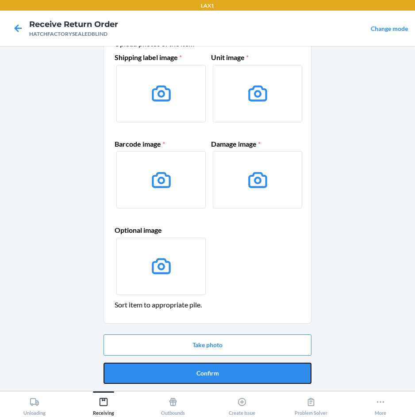
click at [195, 368] on button "Confirm" at bounding box center [207, 373] width 208 height 21
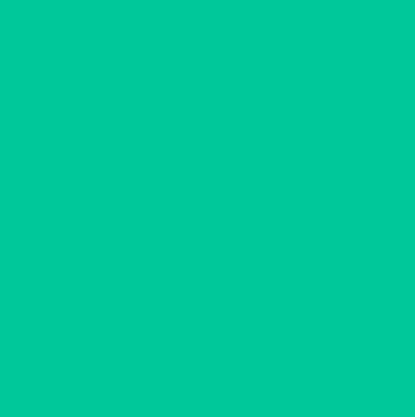
scroll to position [0, 0]
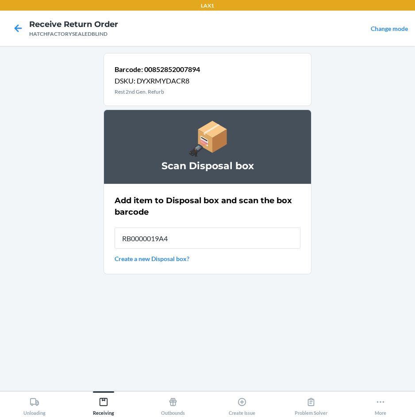
type input "RB0000019A4"
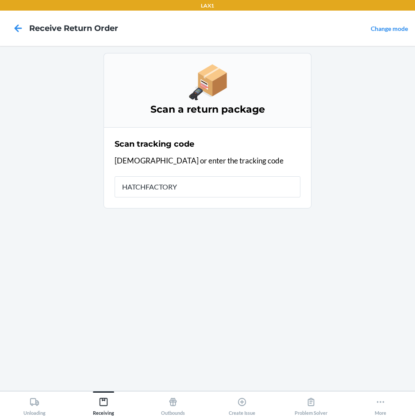
type input "HATCHFACTORYS"
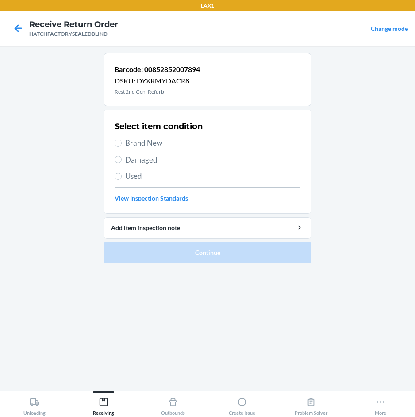
click at [150, 141] on span "Brand New" at bounding box center [212, 142] width 175 height 11
click at [122, 141] on input "Brand New" at bounding box center [117, 143] width 7 height 7
radio input "true"
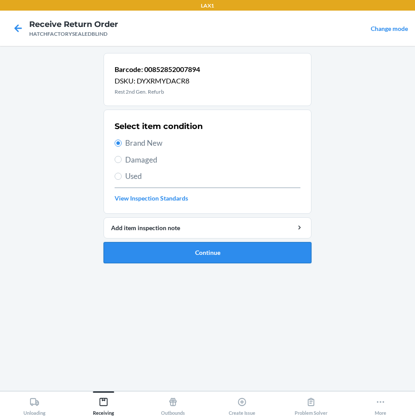
click at [238, 250] on button "Continue" at bounding box center [207, 252] width 208 height 21
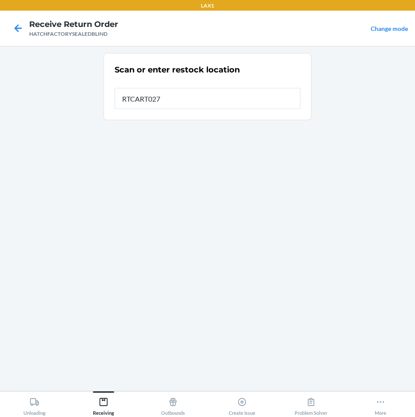
type input "RTCART027"
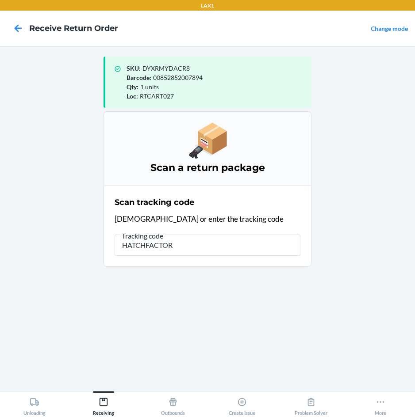
type input "HATCHFACTORY"
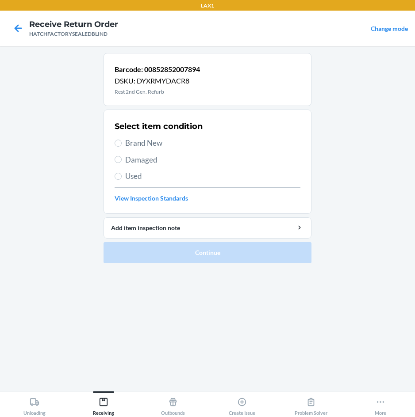
click at [147, 145] on span "Brand New" at bounding box center [212, 142] width 175 height 11
click at [122, 145] on input "Brand New" at bounding box center [117, 143] width 7 height 7
radio input "true"
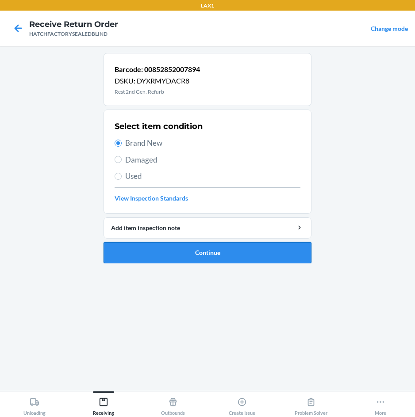
click at [213, 255] on button "Continue" at bounding box center [207, 252] width 208 height 21
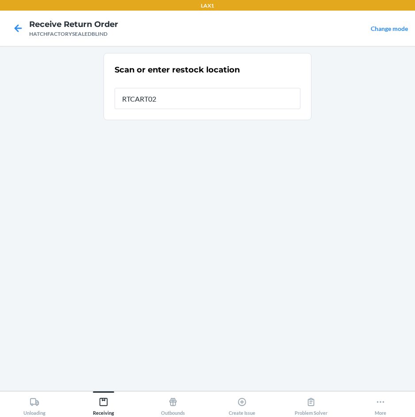
type input "RTCART027"
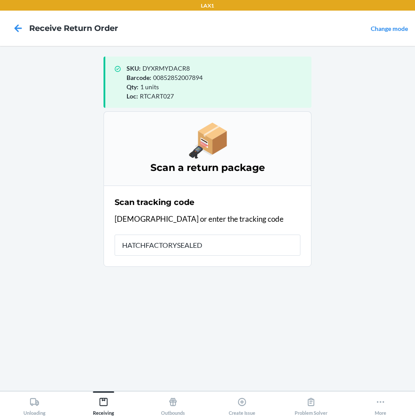
type input "HATCHFACTORYSEALEDB"
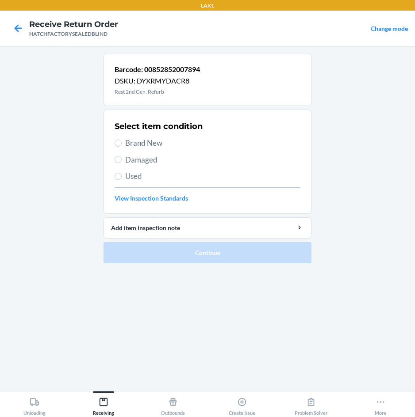
click at [158, 145] on span "Brand New" at bounding box center [212, 142] width 175 height 11
click at [122, 145] on input "Brand New" at bounding box center [117, 143] width 7 height 7
radio input "true"
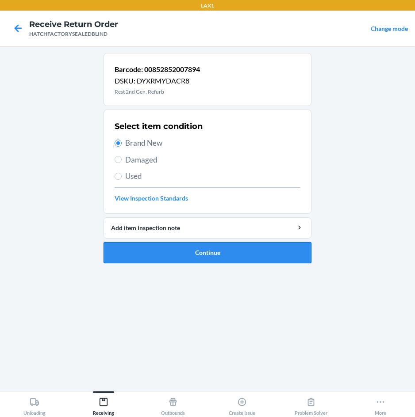
click at [243, 251] on button "Continue" at bounding box center [207, 252] width 208 height 21
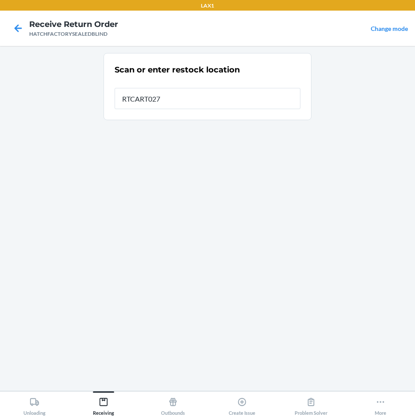
type input "RTCART027"
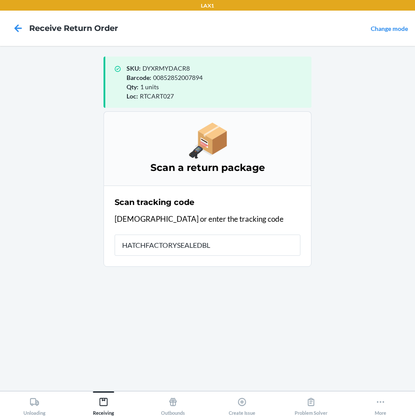
type input "HATCHFACTORYSEALEDBLI"
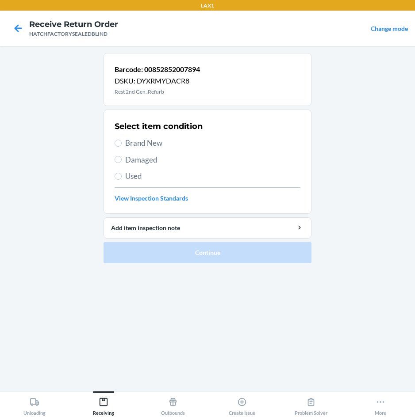
click at [160, 142] on span "Brand New" at bounding box center [212, 142] width 175 height 11
click at [122, 142] on input "Brand New" at bounding box center [117, 143] width 7 height 7
radio input "true"
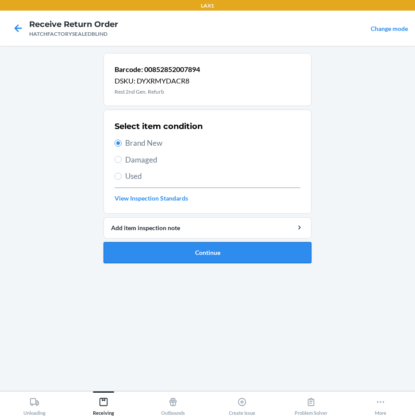
click at [246, 255] on button "Continue" at bounding box center [207, 252] width 208 height 21
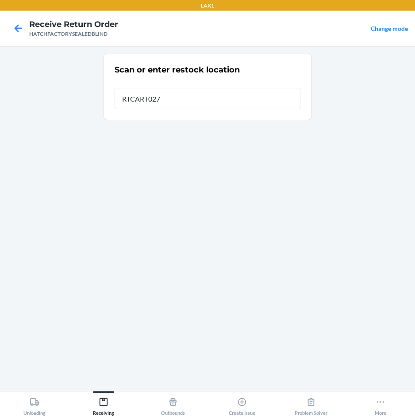
type input "RTCART027"
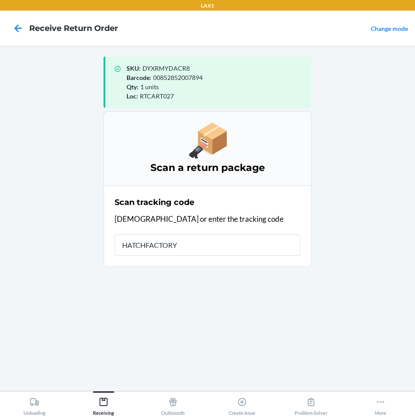
type input "HATCHFACTORYS"
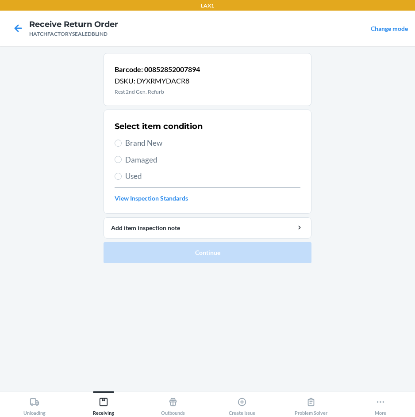
click at [154, 142] on span "Brand New" at bounding box center [212, 142] width 175 height 11
click at [122, 142] on input "Brand New" at bounding box center [117, 143] width 7 height 7
radio input "true"
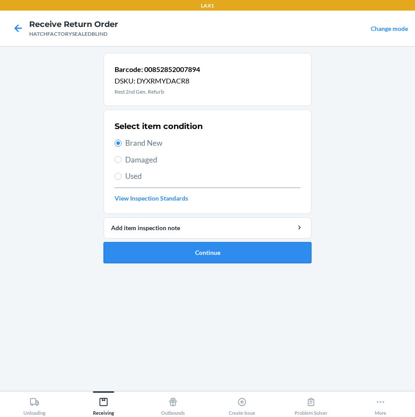
click at [225, 248] on button "Continue" at bounding box center [207, 252] width 208 height 21
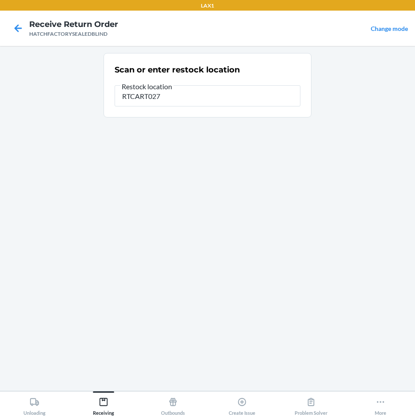
type input "RTCART027"
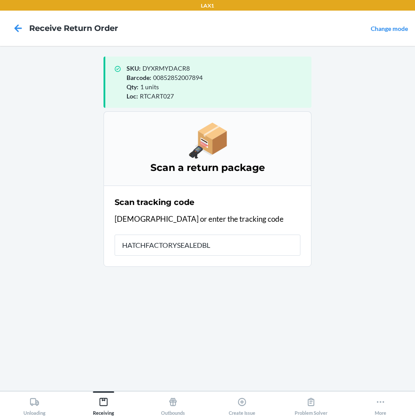
type input "HATCHFACTORYSEALEDBLI"
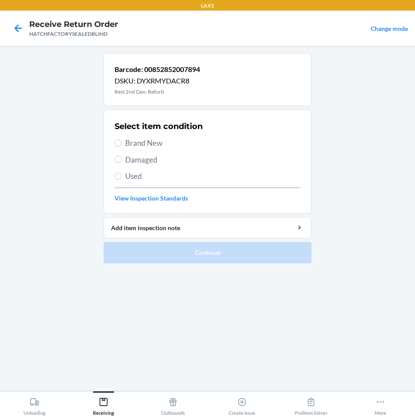
click at [149, 142] on span "Brand New" at bounding box center [212, 142] width 175 height 11
click at [122, 142] on input "Brand New" at bounding box center [117, 143] width 7 height 7
radio input "true"
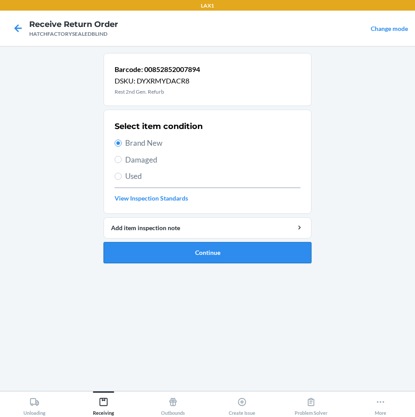
click at [227, 254] on button "Continue" at bounding box center [207, 252] width 208 height 21
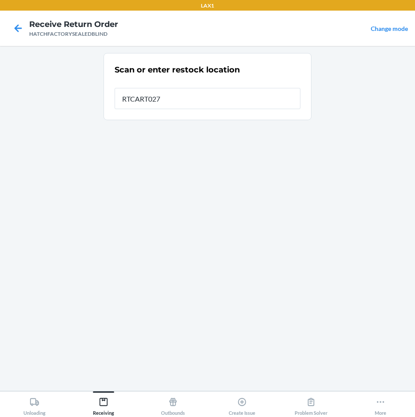
type input "RTCART027"
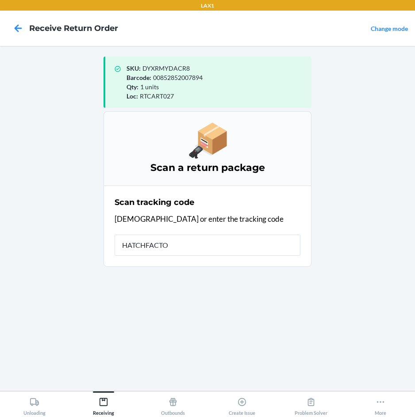
type input "HATCHFACTOR"
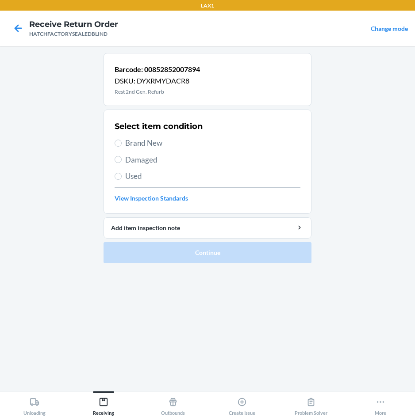
click at [152, 147] on span "Brand New" at bounding box center [212, 142] width 175 height 11
click at [122, 147] on input "Brand New" at bounding box center [117, 143] width 7 height 7
radio input "true"
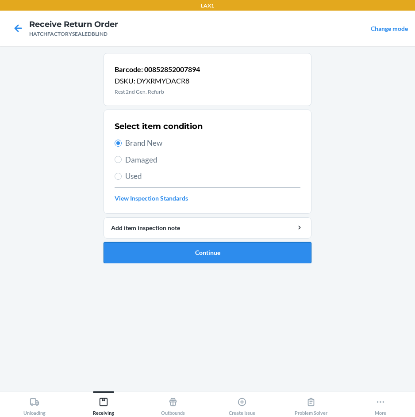
click at [247, 248] on button "Continue" at bounding box center [207, 252] width 208 height 21
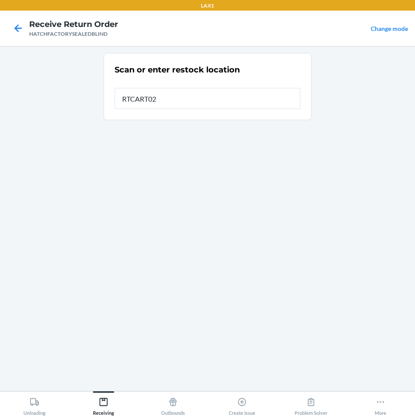
type input "RTCART027"
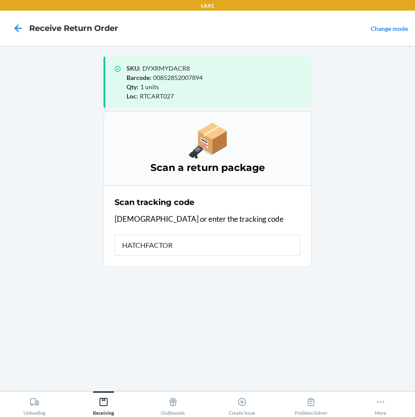
type input "HATCHFACTORY"
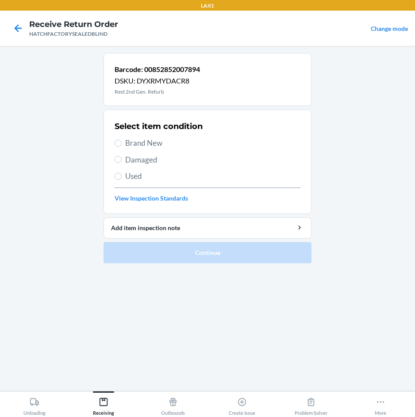
click at [160, 144] on span "Brand New" at bounding box center [212, 142] width 175 height 11
click at [122, 144] on input "Brand New" at bounding box center [117, 143] width 7 height 7
radio input "true"
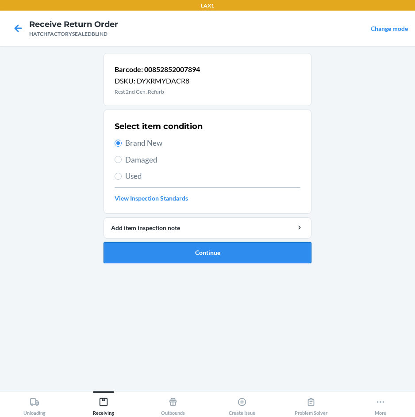
click at [259, 254] on button "Continue" at bounding box center [207, 252] width 208 height 21
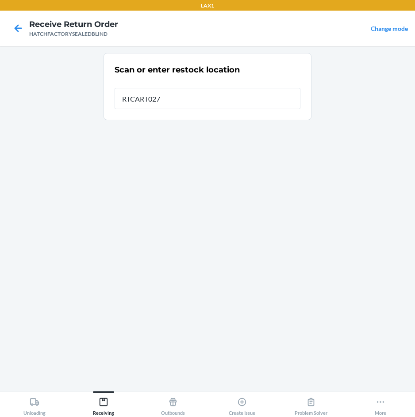
type input "RTCART027"
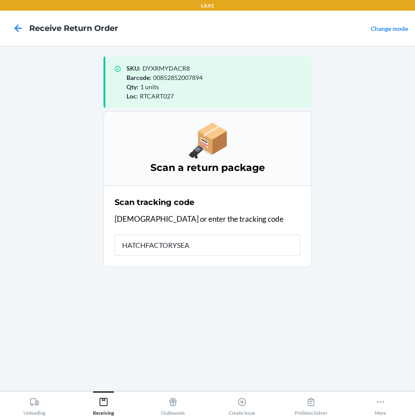
type input "HATCHFACTORYSEAL"
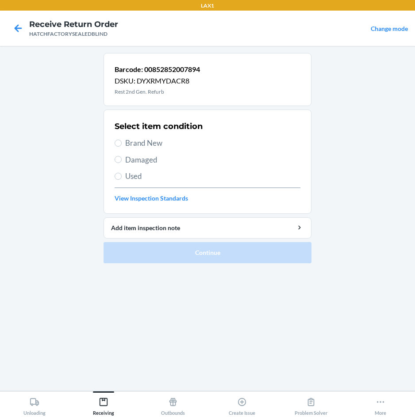
click at [148, 145] on span "Brand New" at bounding box center [212, 142] width 175 height 11
click at [122, 145] on input "Brand New" at bounding box center [117, 143] width 7 height 7
radio input "true"
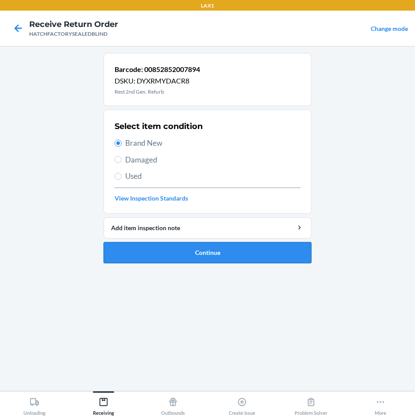
click at [242, 252] on button "Continue" at bounding box center [207, 252] width 208 height 21
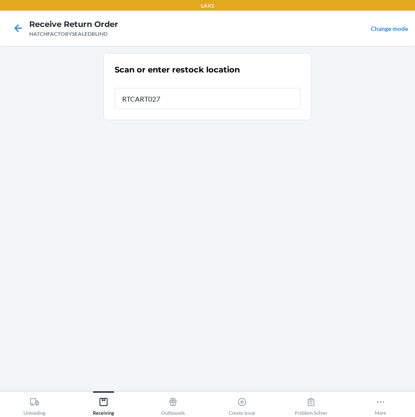
type input "RTCART027"
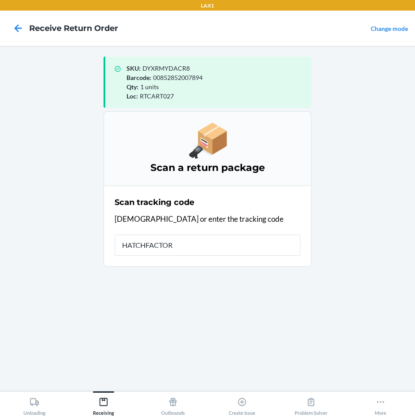
type input "HATCHFACTORY"
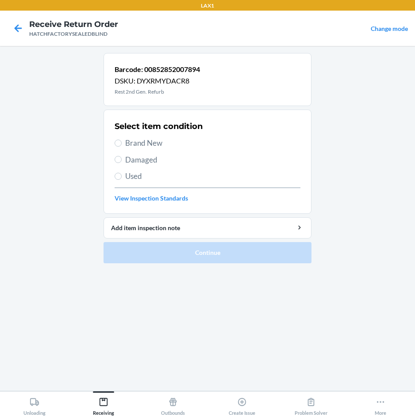
click at [161, 143] on span "Brand New" at bounding box center [212, 142] width 175 height 11
click at [122, 143] on input "Brand New" at bounding box center [117, 143] width 7 height 7
radio input "true"
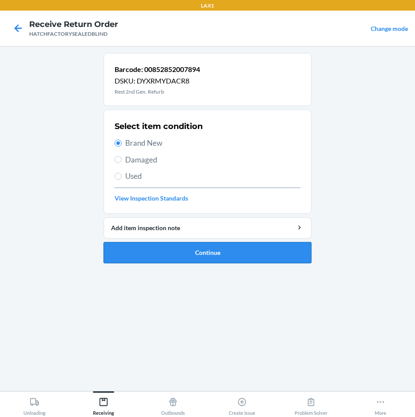
click at [241, 251] on button "Continue" at bounding box center [207, 252] width 208 height 21
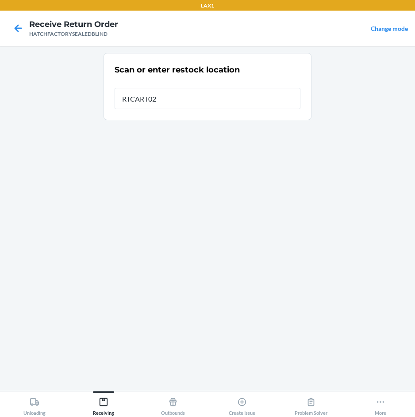
type input "RTCART027"
